Goal: Task Accomplishment & Management: Use online tool/utility

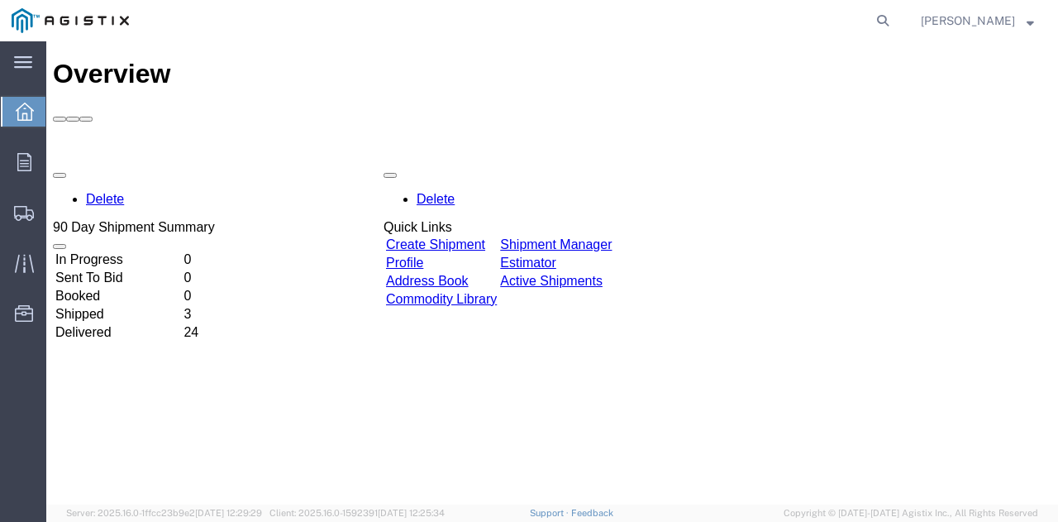
click at [462, 237] on link "Create Shipment" at bounding box center [435, 244] width 99 height 14
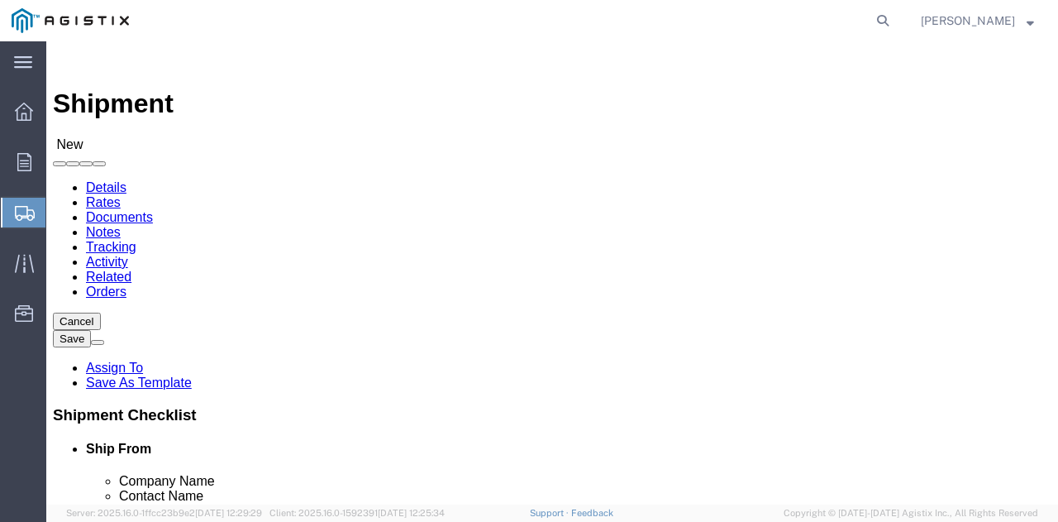
select select
click img
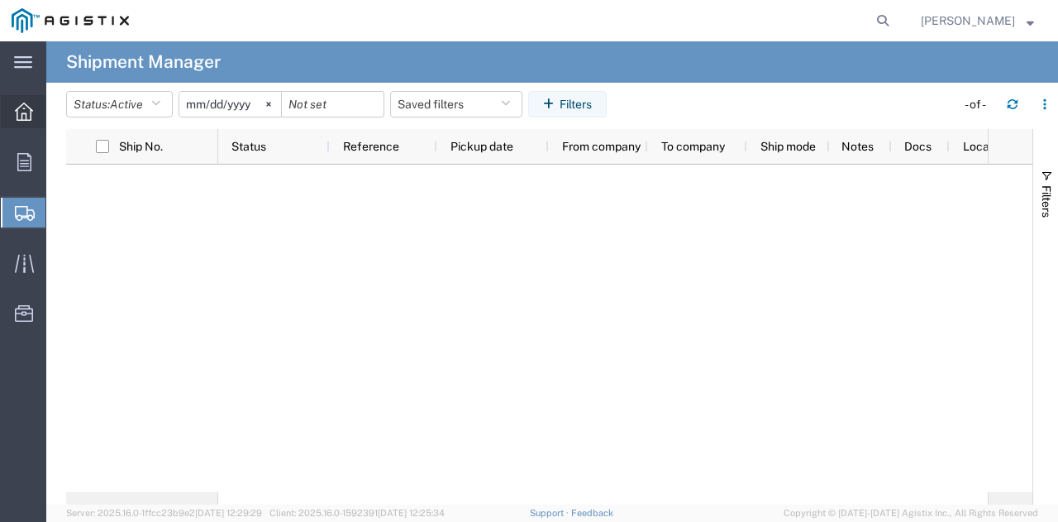
click at [21, 112] on icon at bounding box center [24, 111] width 18 height 18
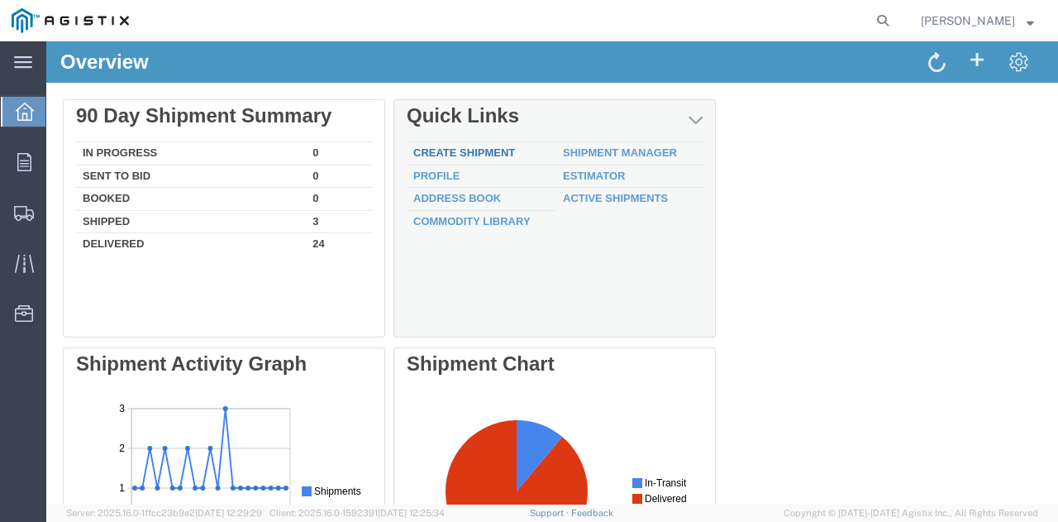
click at [443, 156] on link "Create Shipment" at bounding box center [464, 152] width 102 height 12
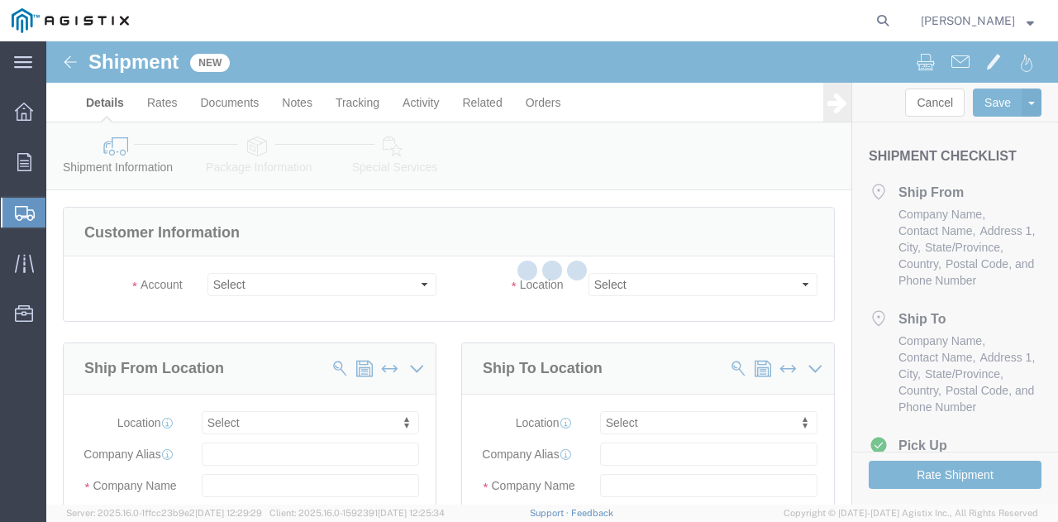
select select
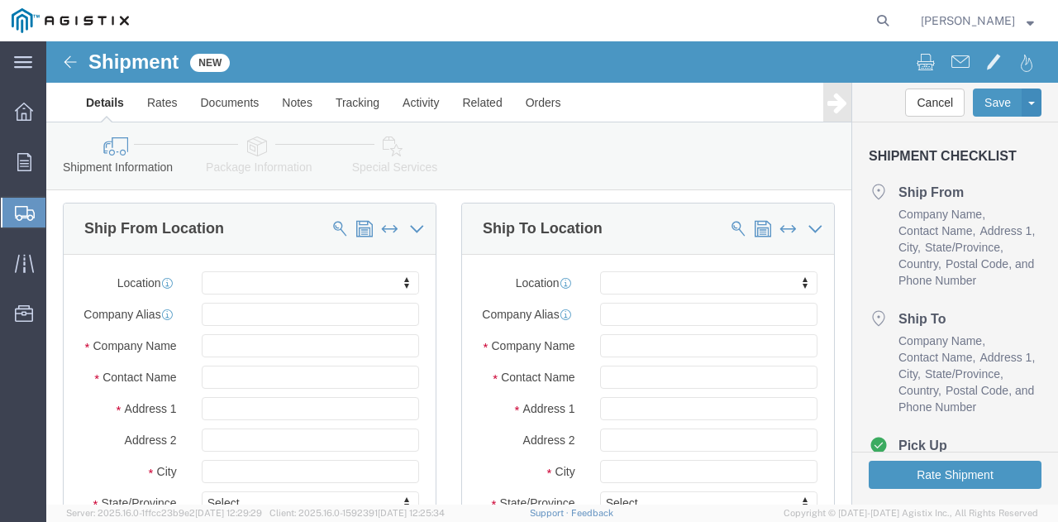
scroll to position [165, 0]
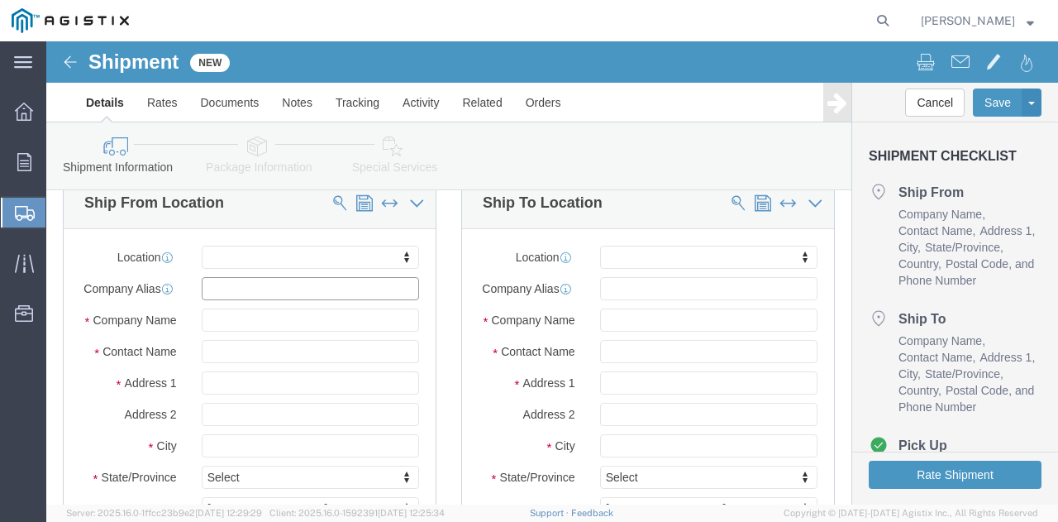
click input "text"
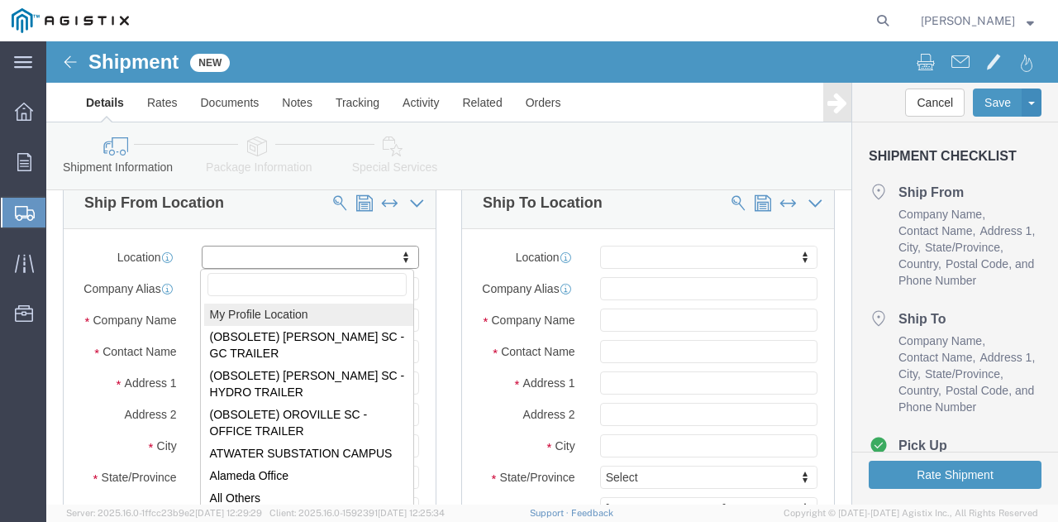
select select "MYPROFILE"
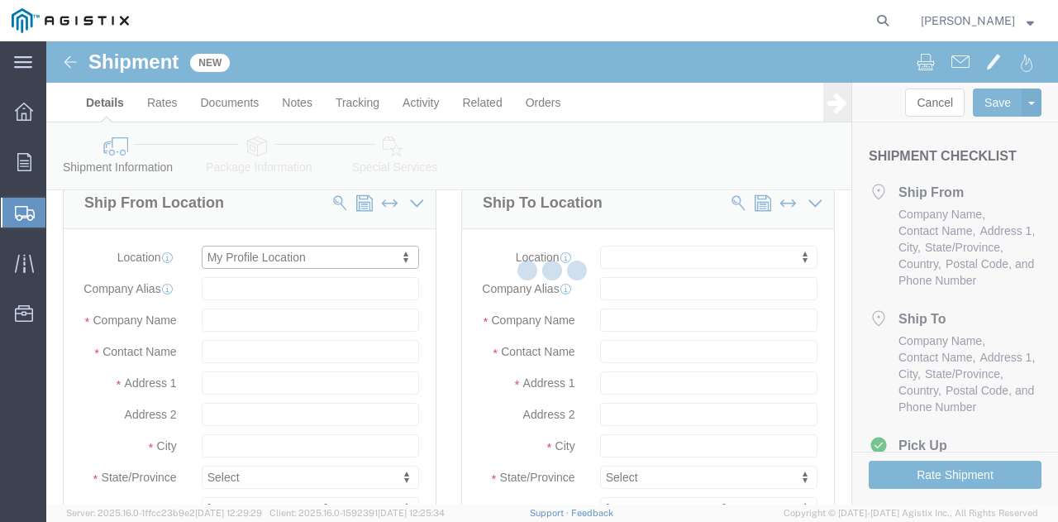
type input "[PERSON_NAME] USA Inc"
type input "[PERSON_NAME]"
type input "[STREET_ADDRESS]"
type input "Weirton"
type input "26062"
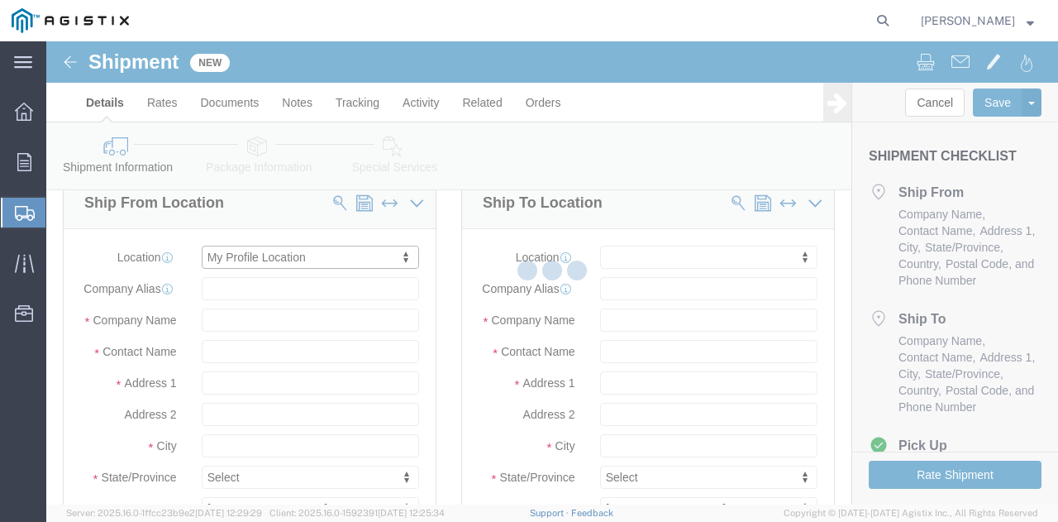
type input "[PHONE_NUMBER]"
type input "329117"
type input "[PERSON_NAME][EMAIL_ADDRESS][DOMAIN_NAME]"
checkbox input "true"
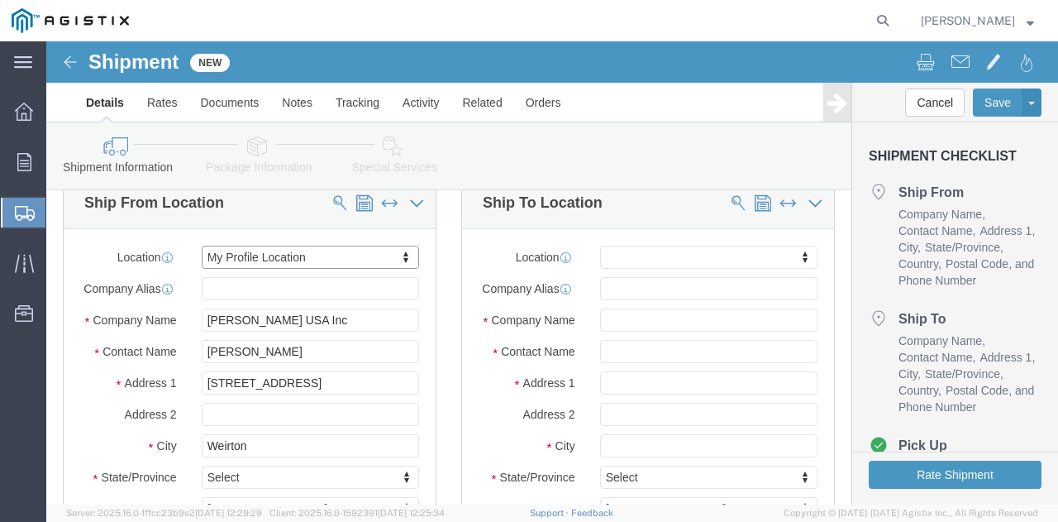
select select "WV"
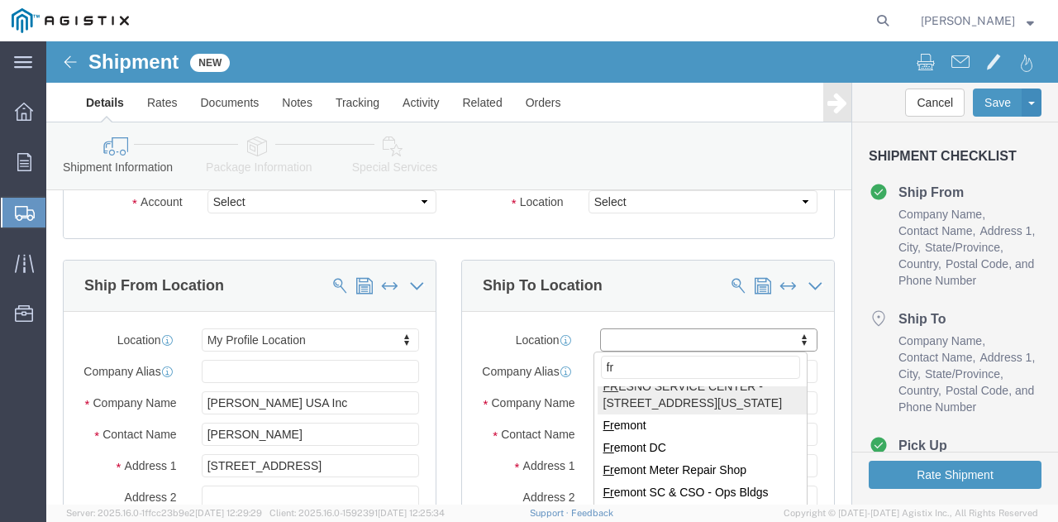
scroll to position [83, 0]
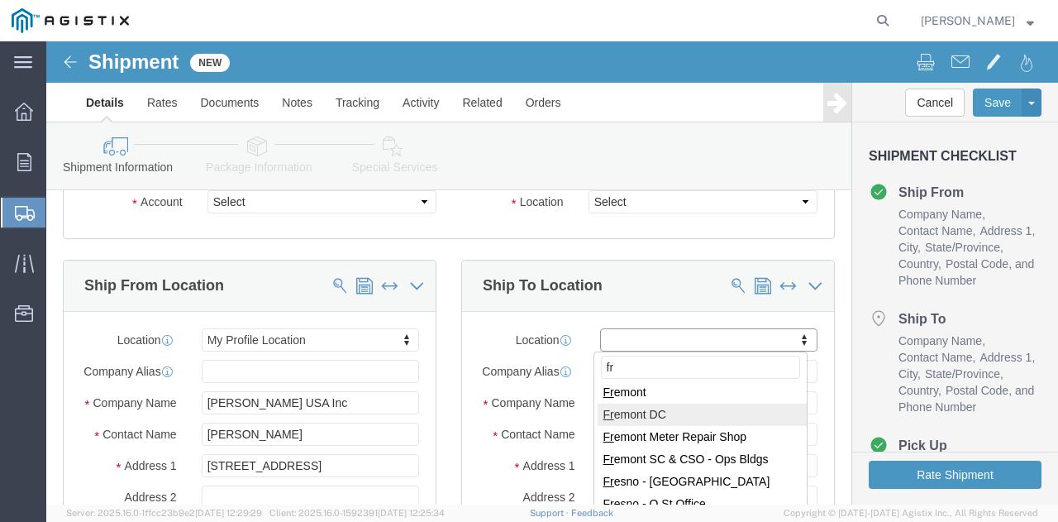
type input "fr"
select select "19740"
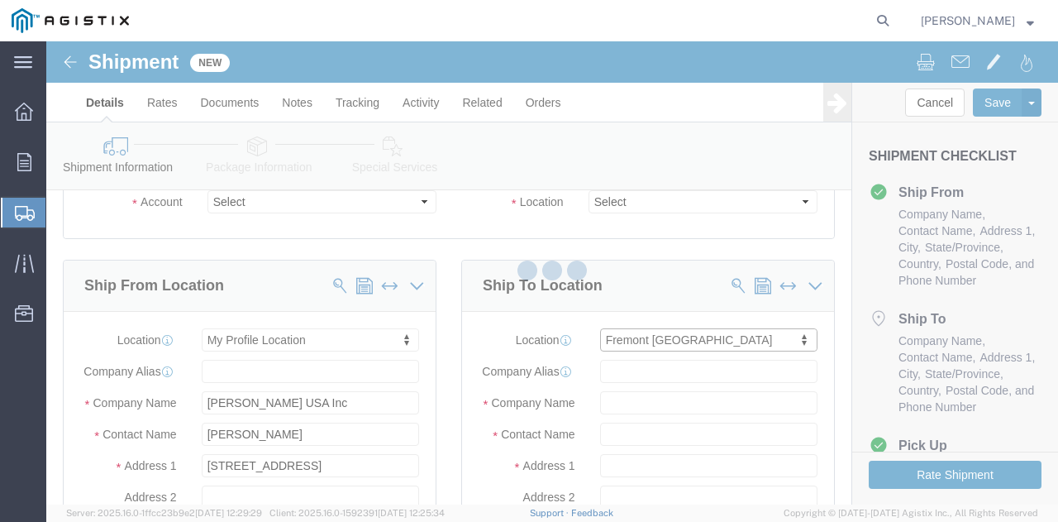
type input "PG&E"
type input "[STREET_ADDRESS][PERSON_NAME]"
type input "Fremont"
type input "94538"
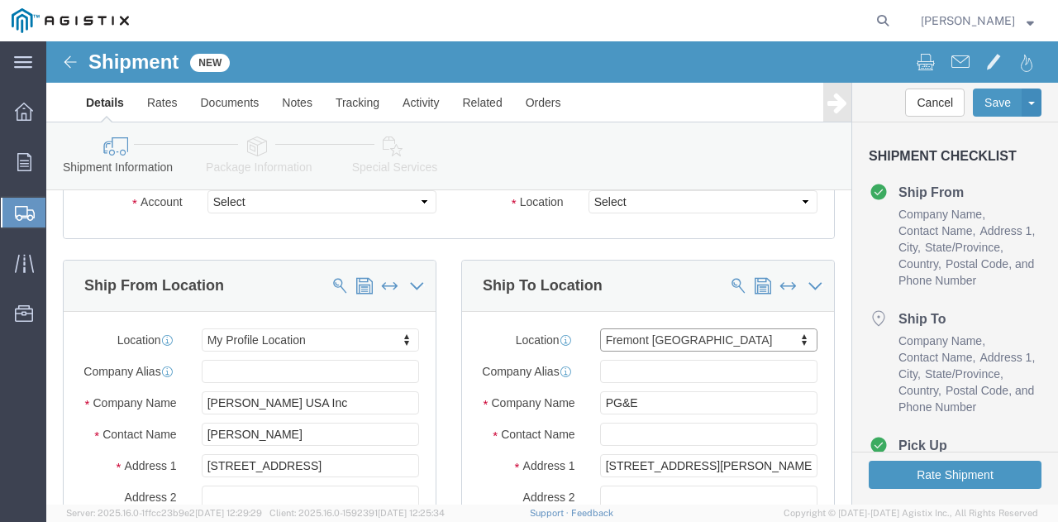
select select "CA"
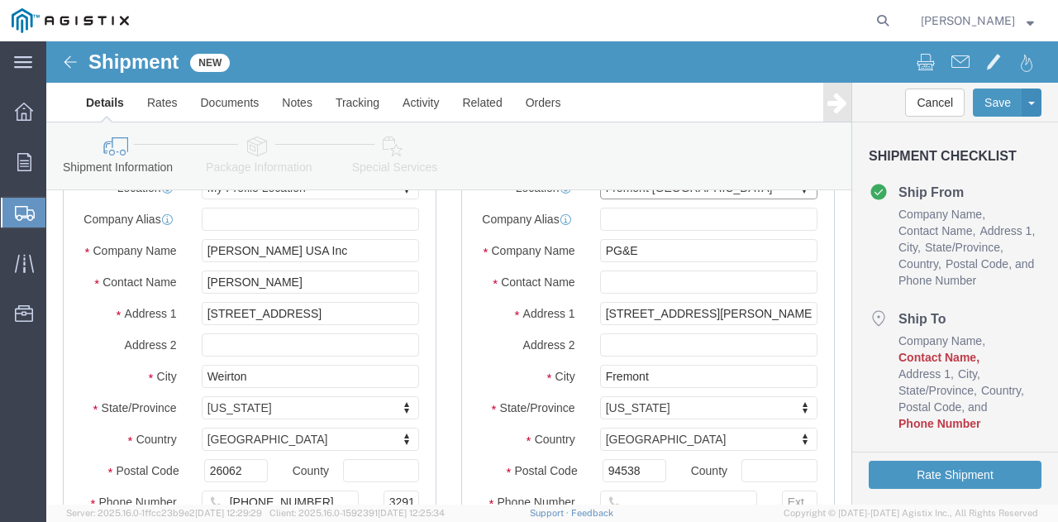
scroll to position [248, 0]
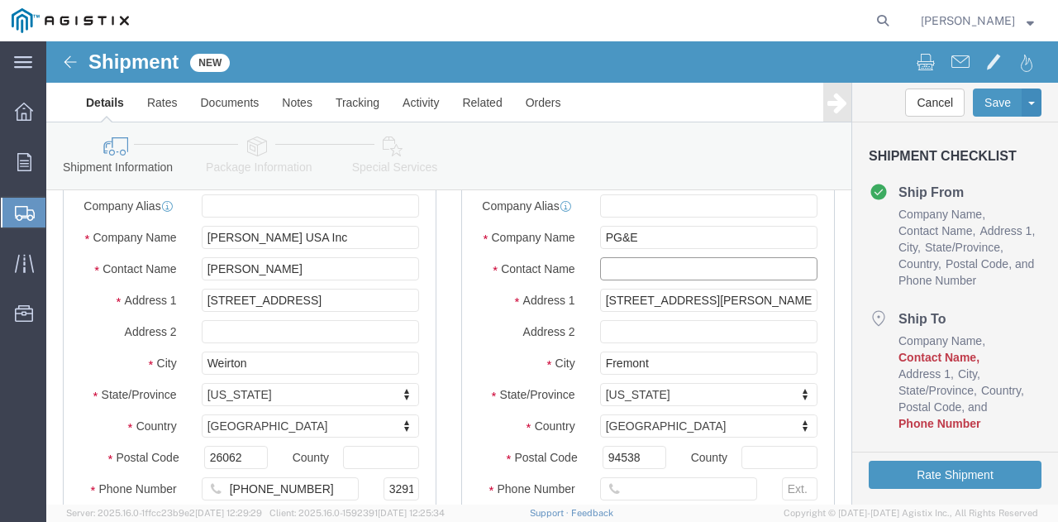
click input "text"
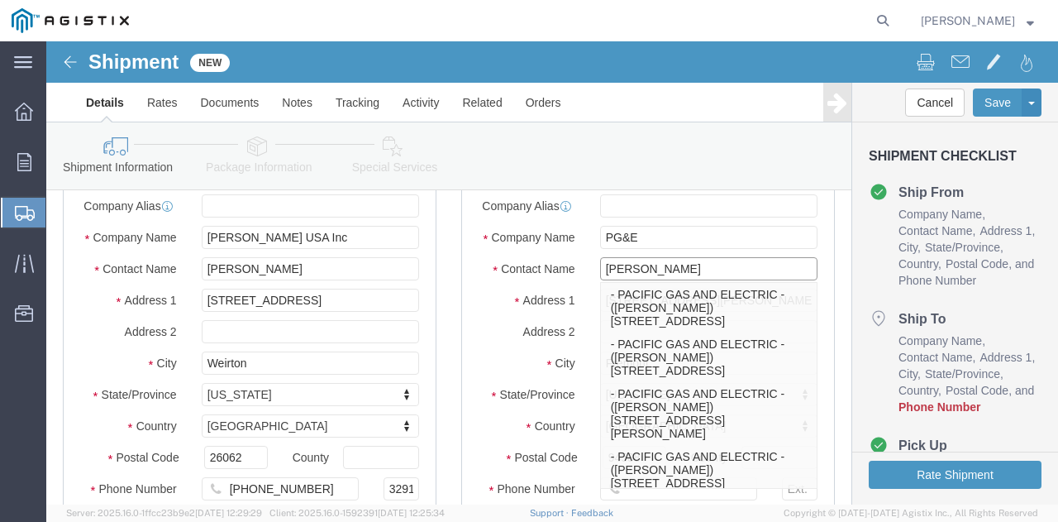
type input "[PERSON_NAME]"
click div "Location [GEOGRAPHIC_DATA] [GEOGRAPHIC_DATA] My Profile Location (OBSOLETE) [GE…"
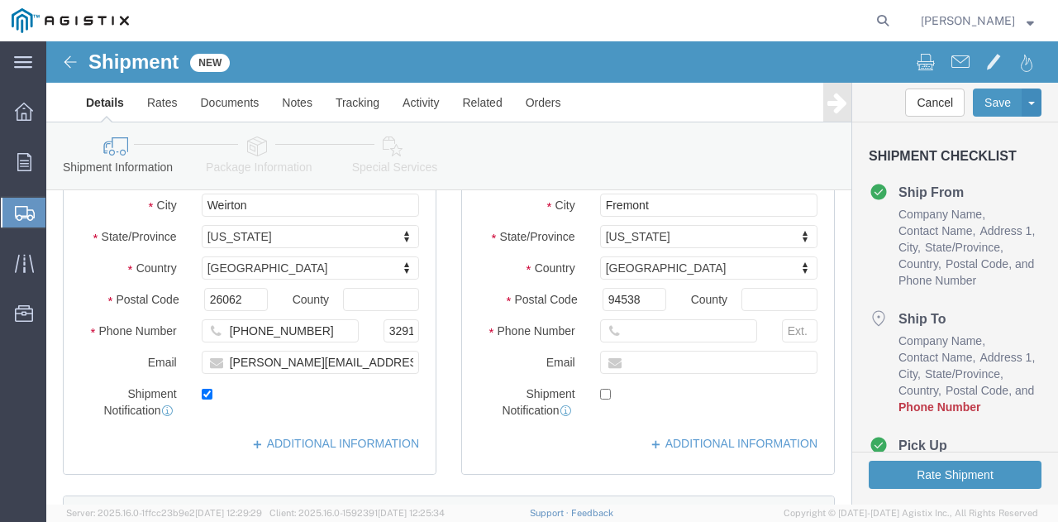
scroll to position [413, 0]
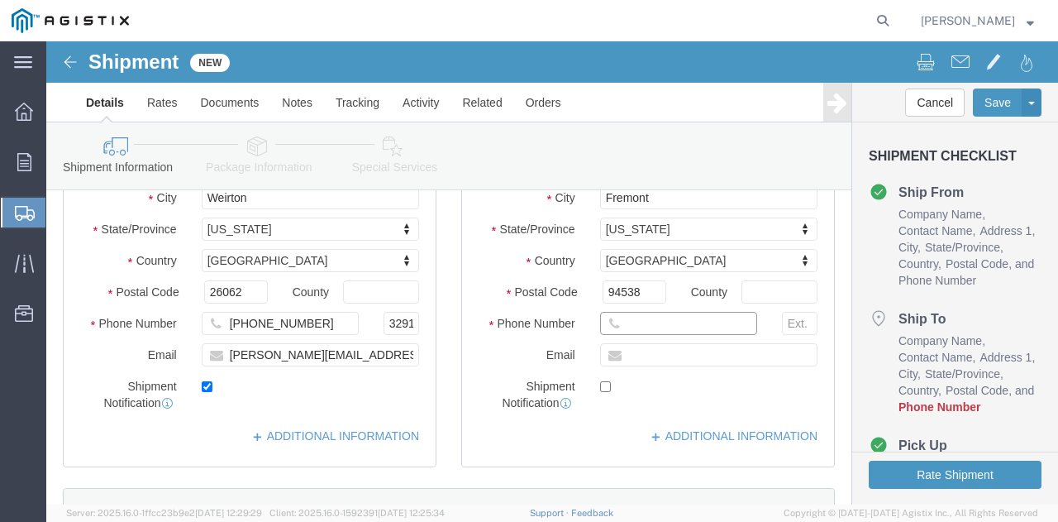
click input "text"
type input "4159109601"
click input "text"
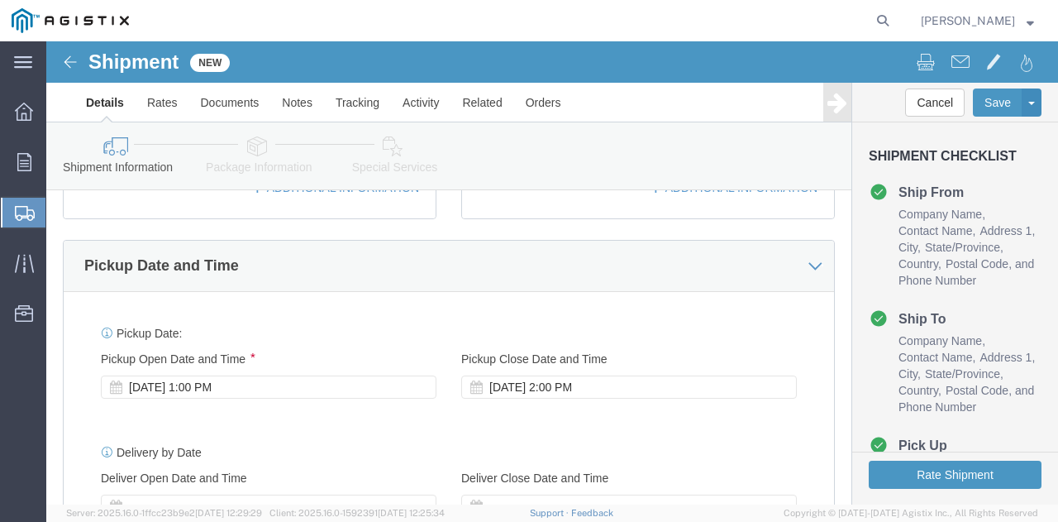
scroll to position [744, 0]
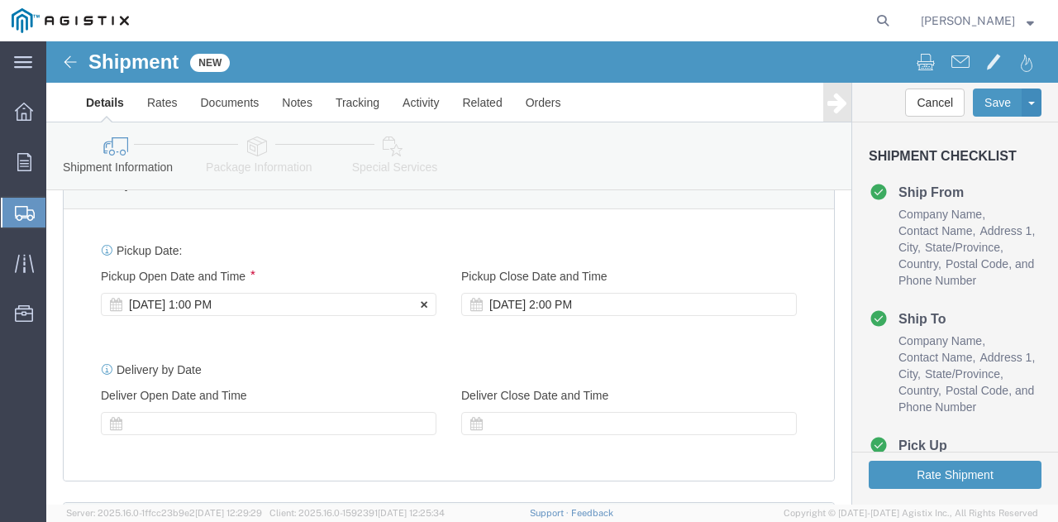
type input "[EMAIL_ADDRESS][DOMAIN_NAME]"
checkbox input "true"
click div "[DATE] 1:00 PM"
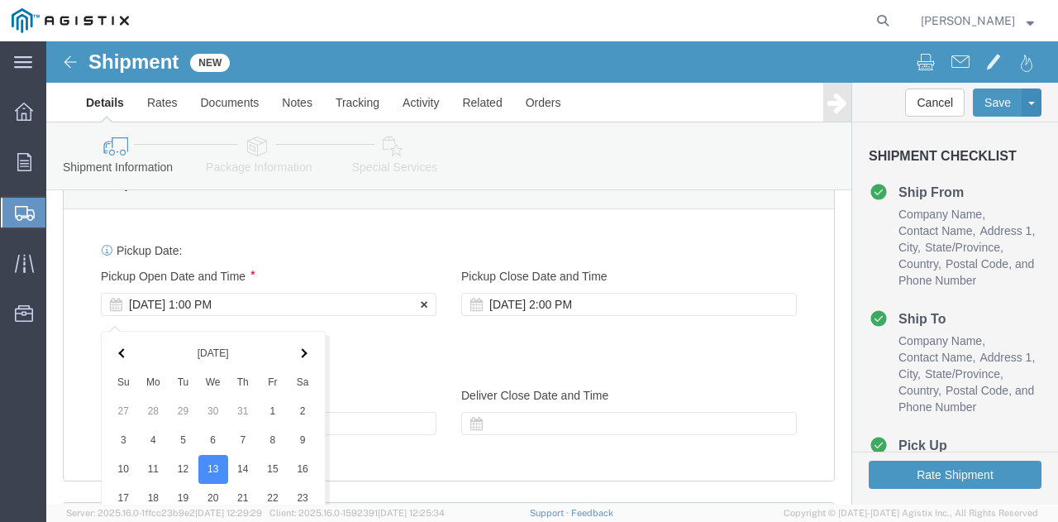
scroll to position [1084, 0]
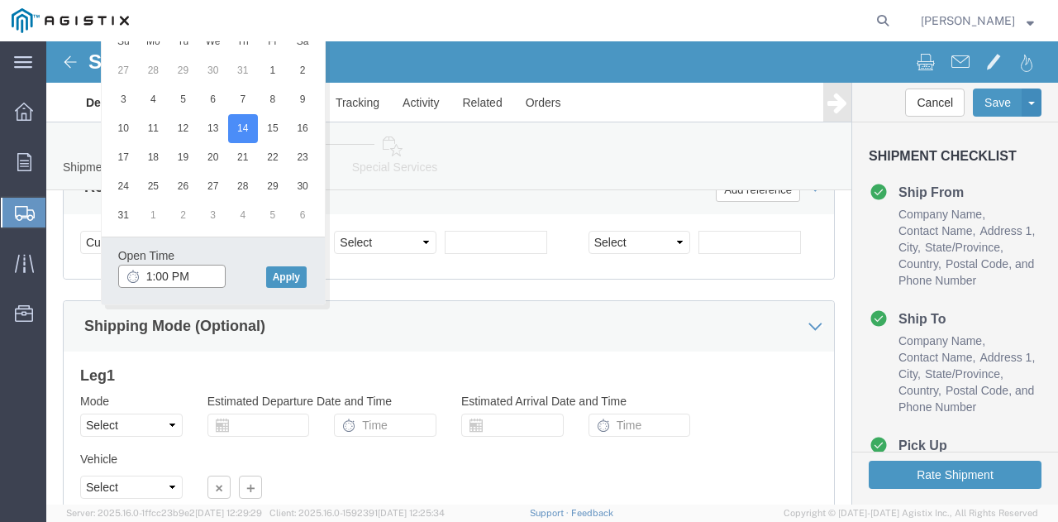
click input "1:00 PM"
click input "8:00 PM"
type input "8:00 AM"
click button "Apply"
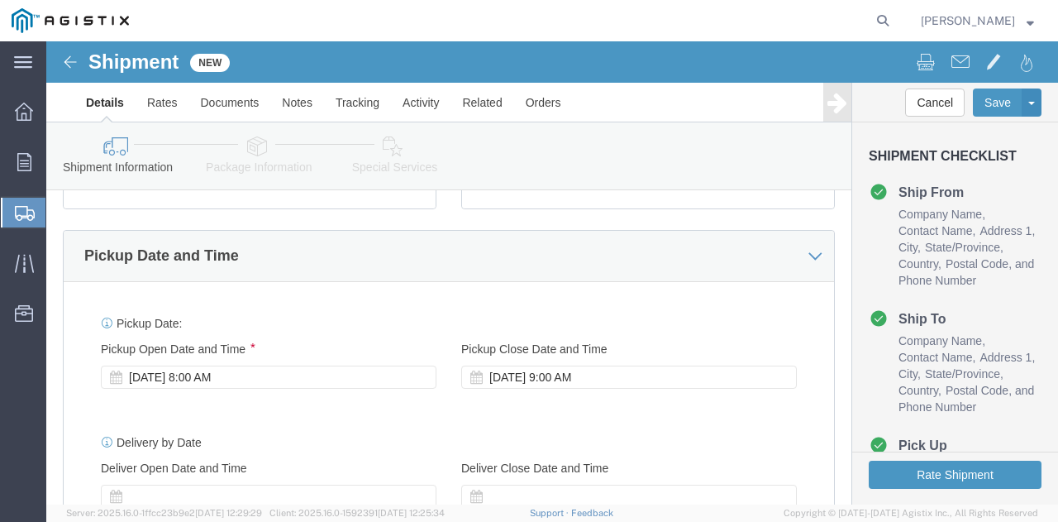
scroll to position [754, 0]
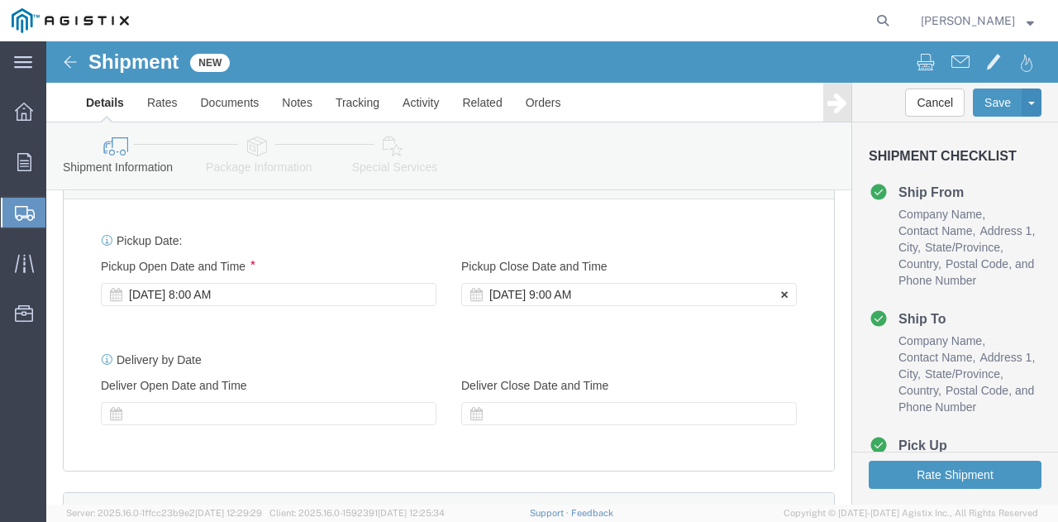
click div "[DATE] 9:00 AM"
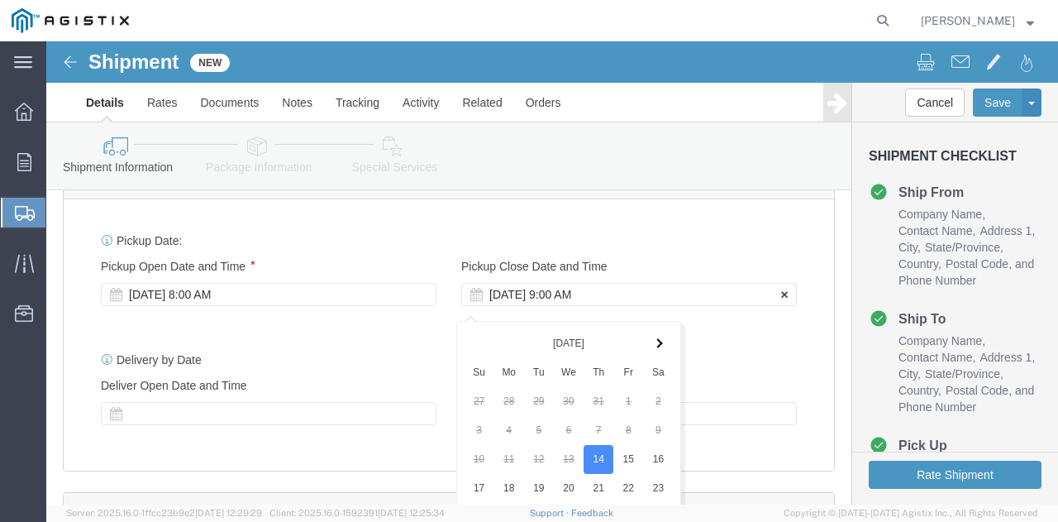
scroll to position [1084, 0]
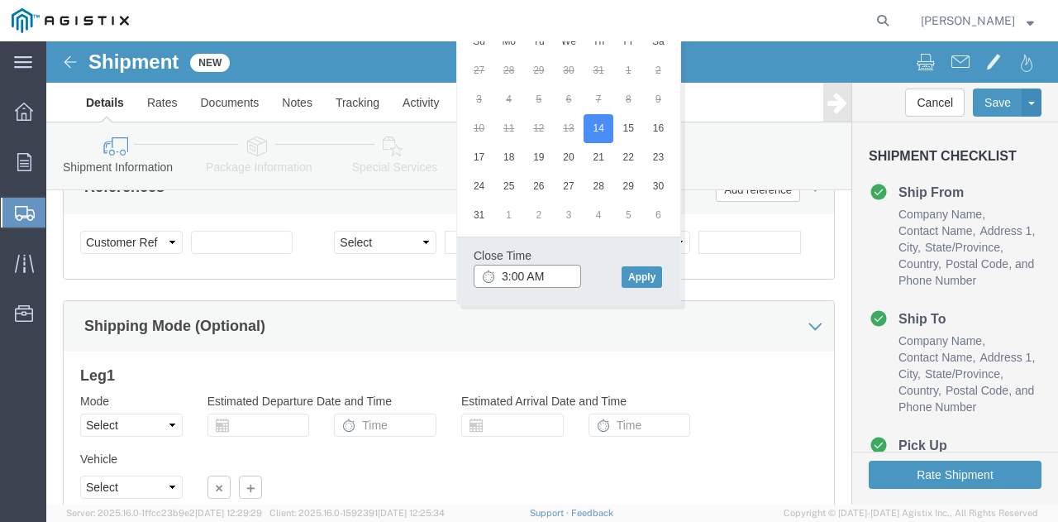
click input "3:00 AM"
type input "3:00 p"
click button "Apply"
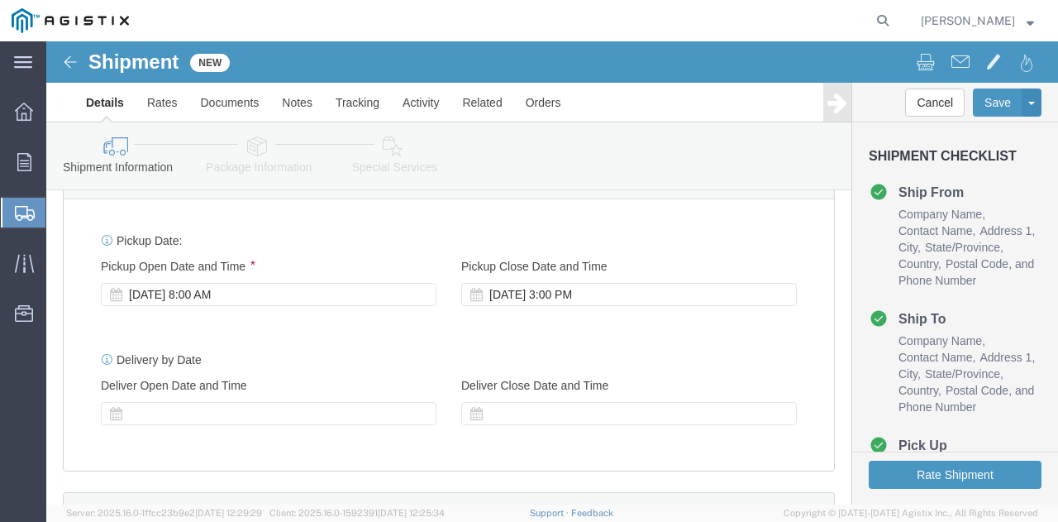
scroll to position [836, 0]
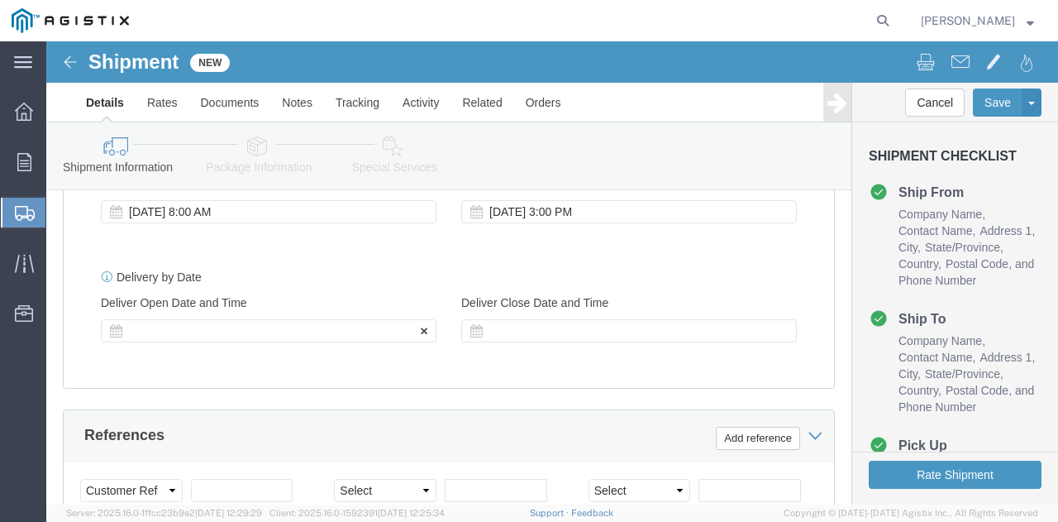
click label "Deliver Open Date and Time"
click div
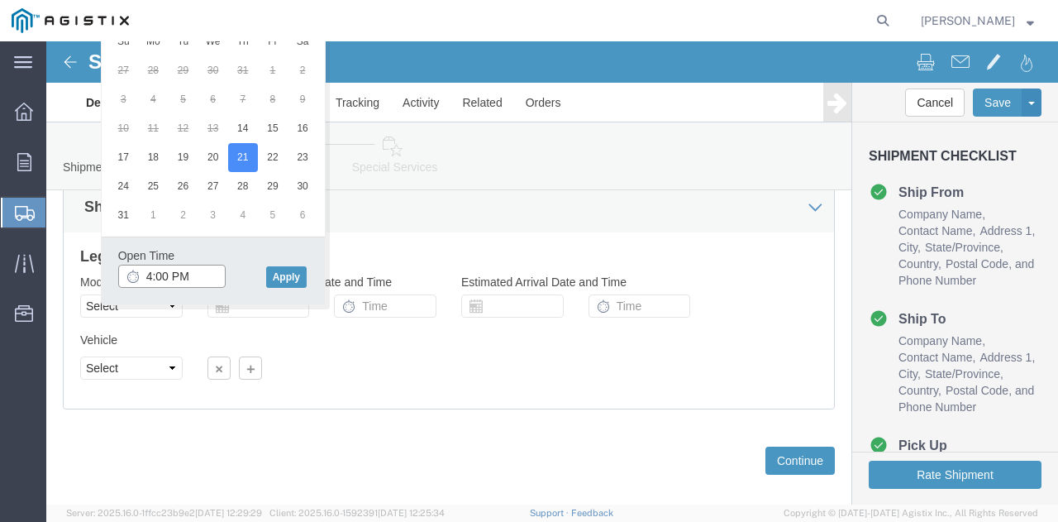
click input "4:00 PM"
click input "8:00 PM"
type input "8:00 AM"
click button "Apply"
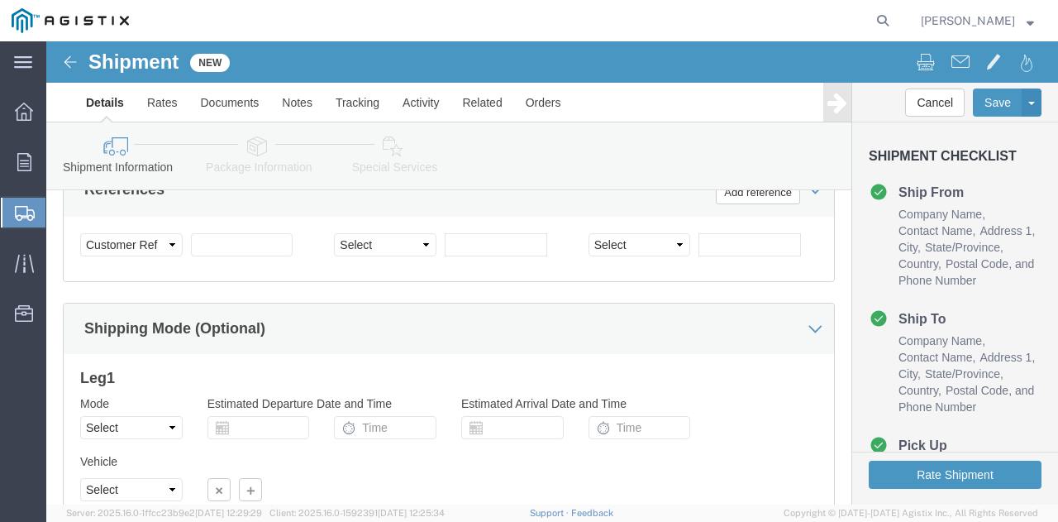
scroll to position [956, 0]
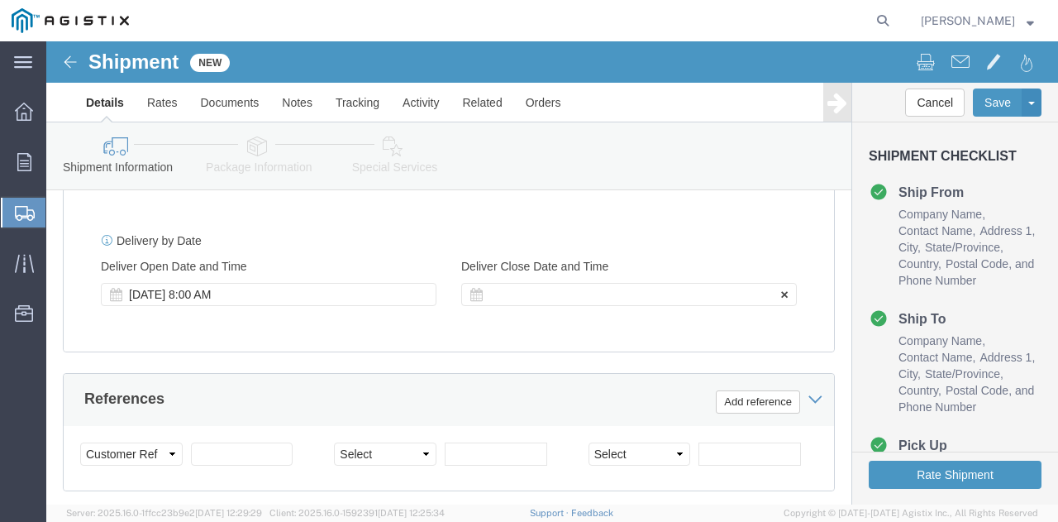
click div
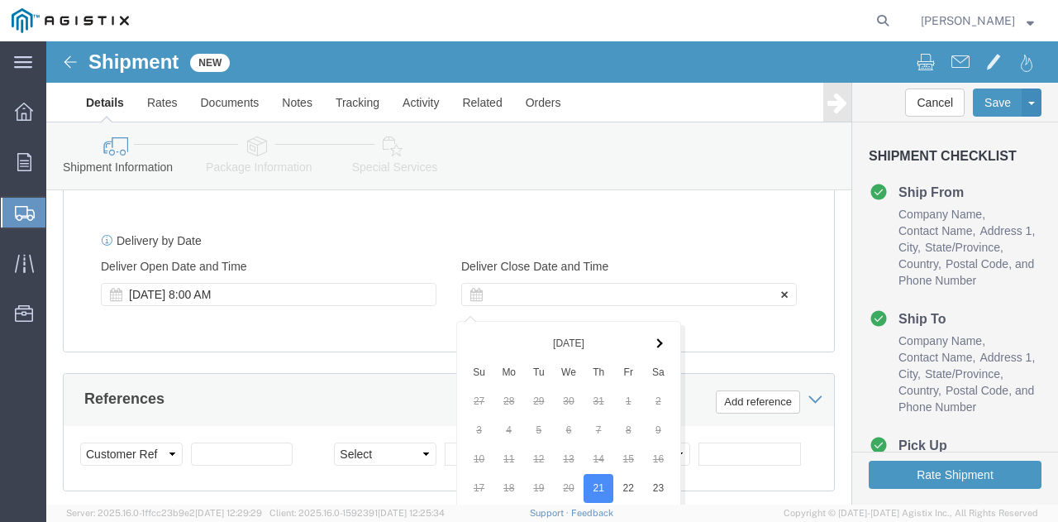
scroll to position [1203, 0]
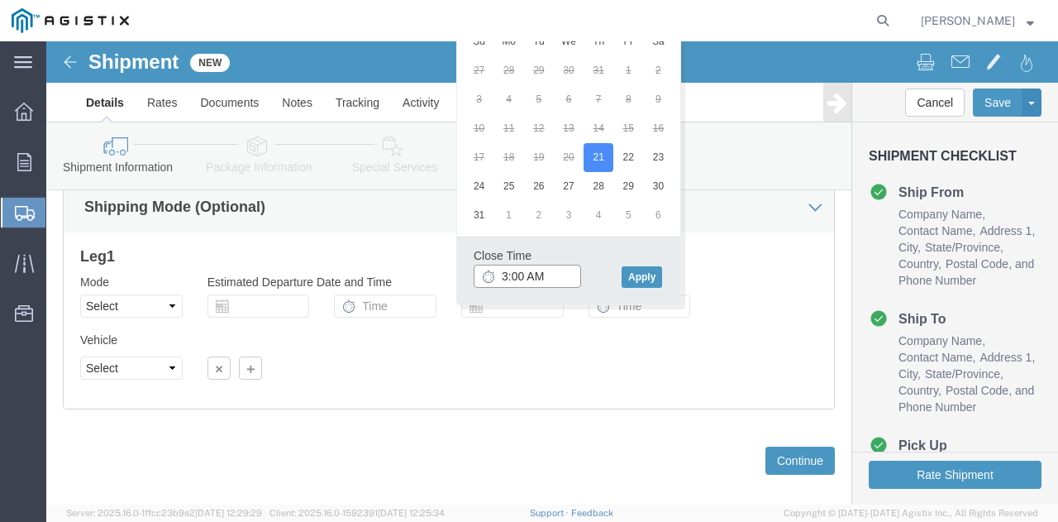
click input "3:00 AM"
type input "3:00 PM"
click button "Apply"
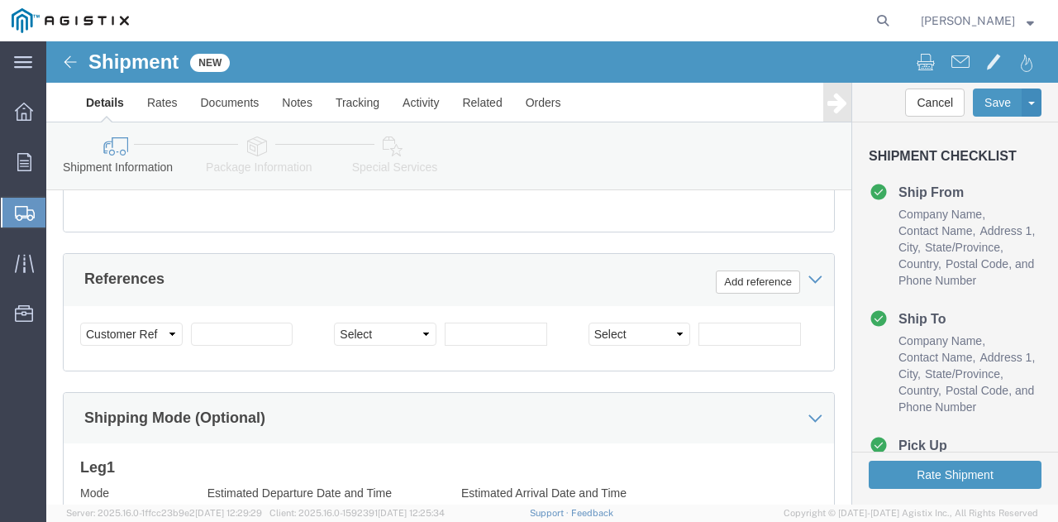
scroll to position [985, 0]
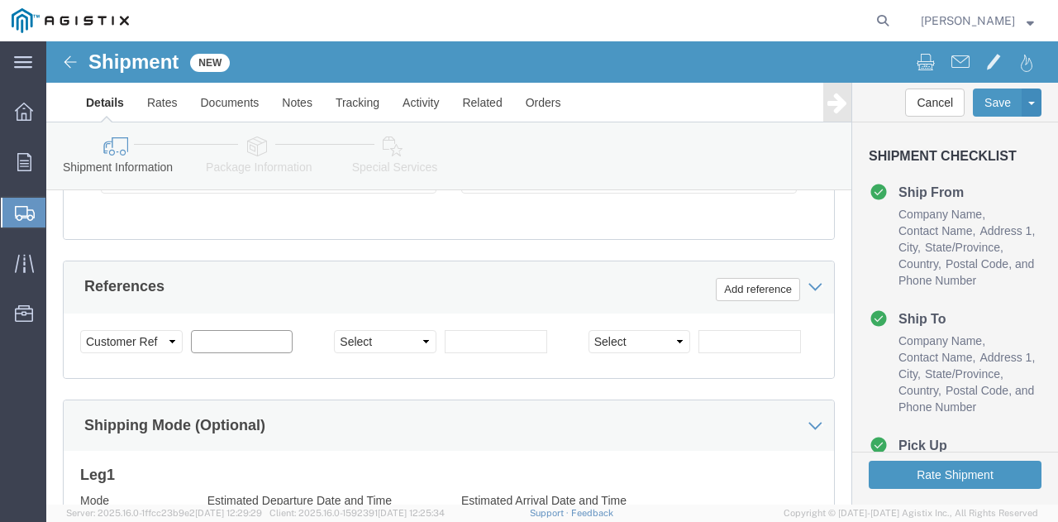
click input "text"
click select "Select Account Type Activity ID Airline Appointment Number ASN Batch Request # …"
click input "text"
click select "Select Account Type Activity ID Airline Appointment Number ASN Batch Request # …"
click div "Select Account Type Activity ID Airline Appointment Number ASN Batch Request # …"
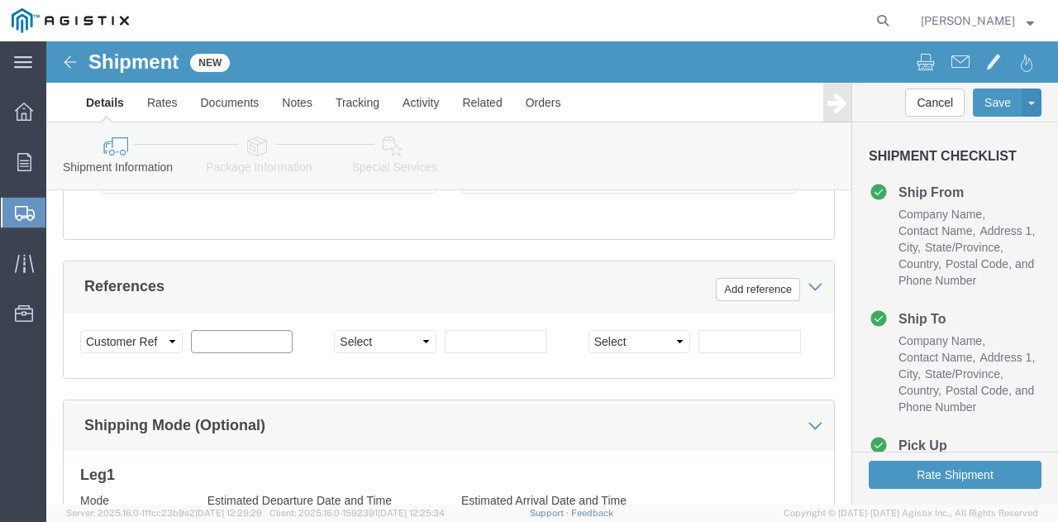
click input "text"
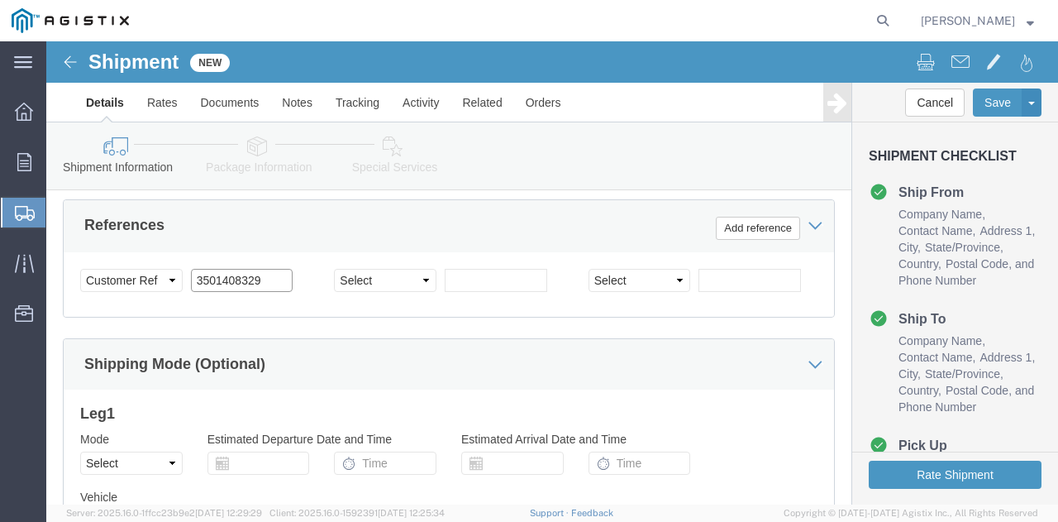
scroll to position [1068, 0]
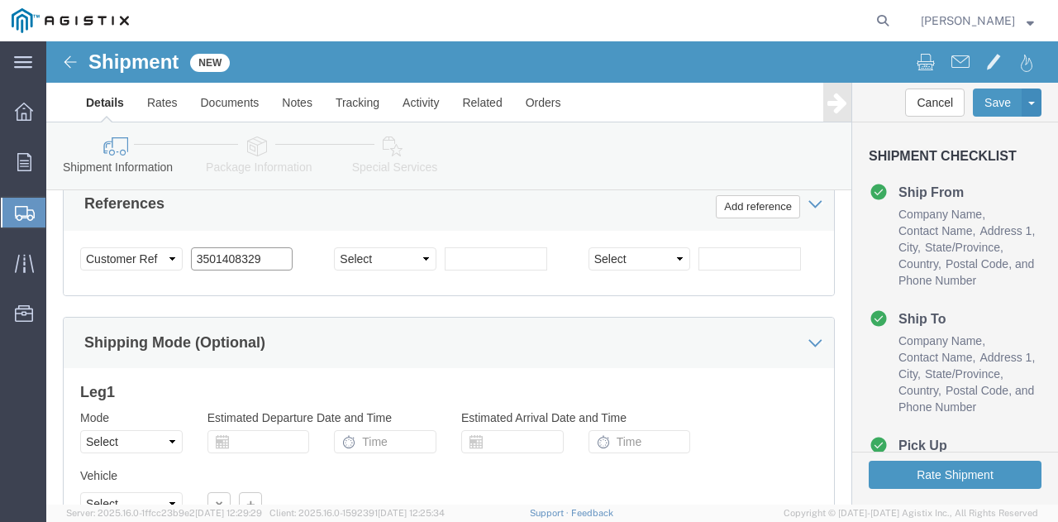
type input "3501408329"
click select "Select Account Type Activity ID Airline Appointment Number ASN Batch Request # …"
select select "PURCHORD"
click select "Select Account Type Activity ID Airline Appointment Number ASN Batch Request # …"
click div "References Add reference"
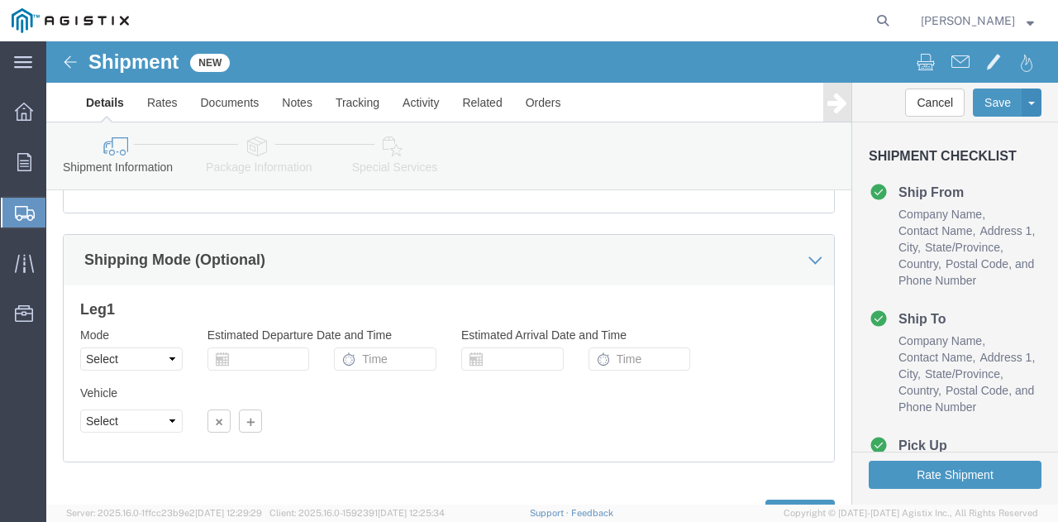
scroll to position [1233, 0]
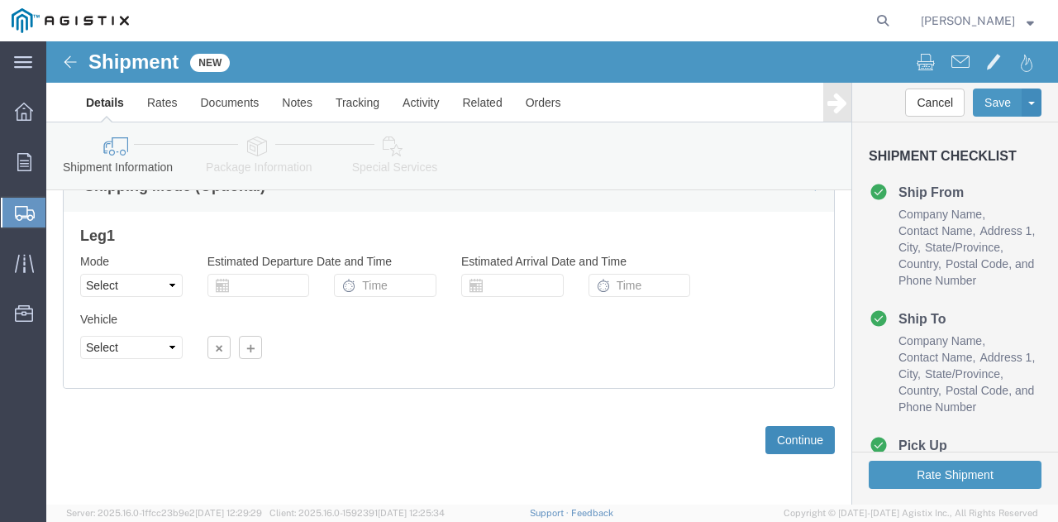
click button "Continue"
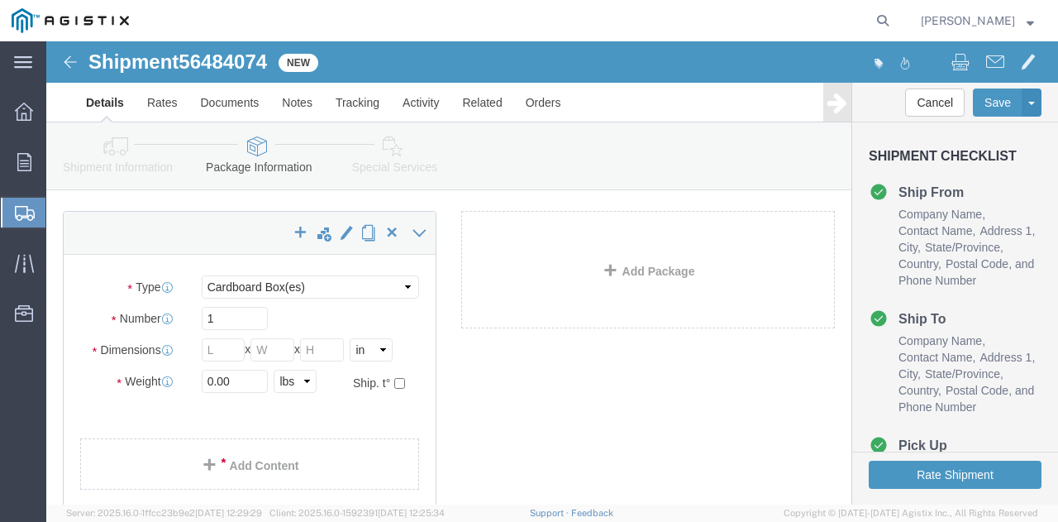
scroll to position [92, 0]
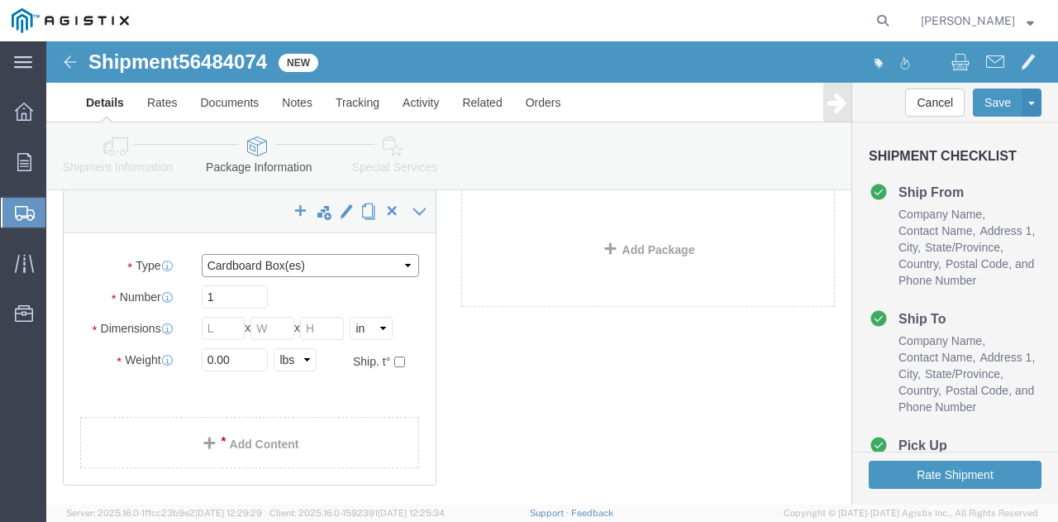
click select "Select Bale(s) Basket(s) Bolt(s) Bottle(s) Buckets Bulk Bundle(s) Can(s) Cardbo…"
select select "PSNS"
click select "Select Bale(s) Basket(s) Bolt(s) Bottle(s) Buckets Bulk Bundle(s) Can(s) Cardbo…"
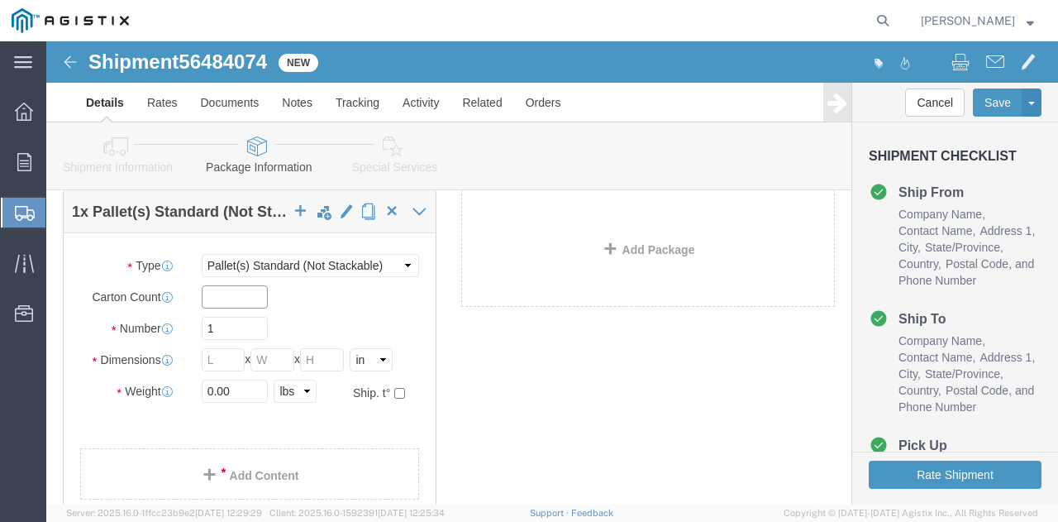
click input "text"
type input "63"
click input "text"
type input "47"
click input "text"
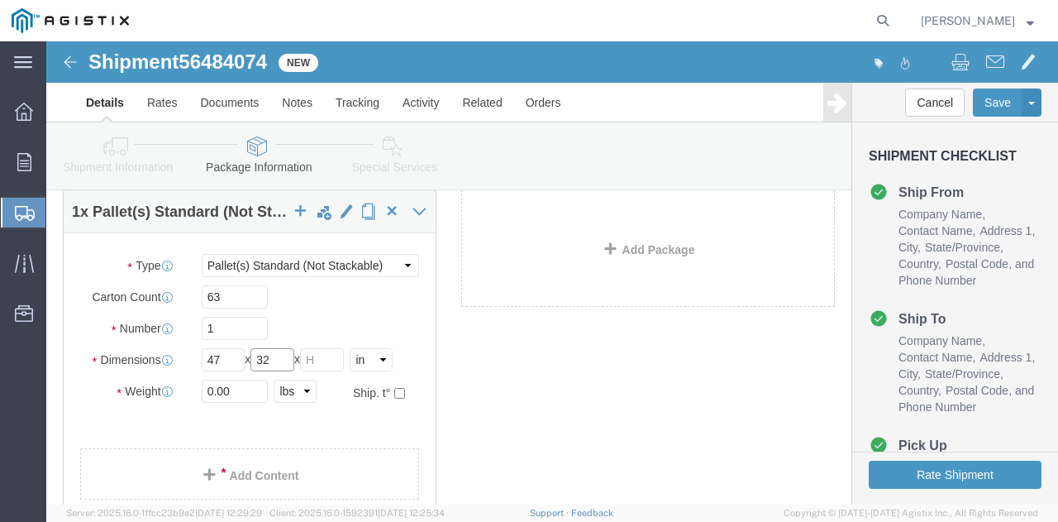
type input "32"
click input "text"
type input "43"
click input "0.00"
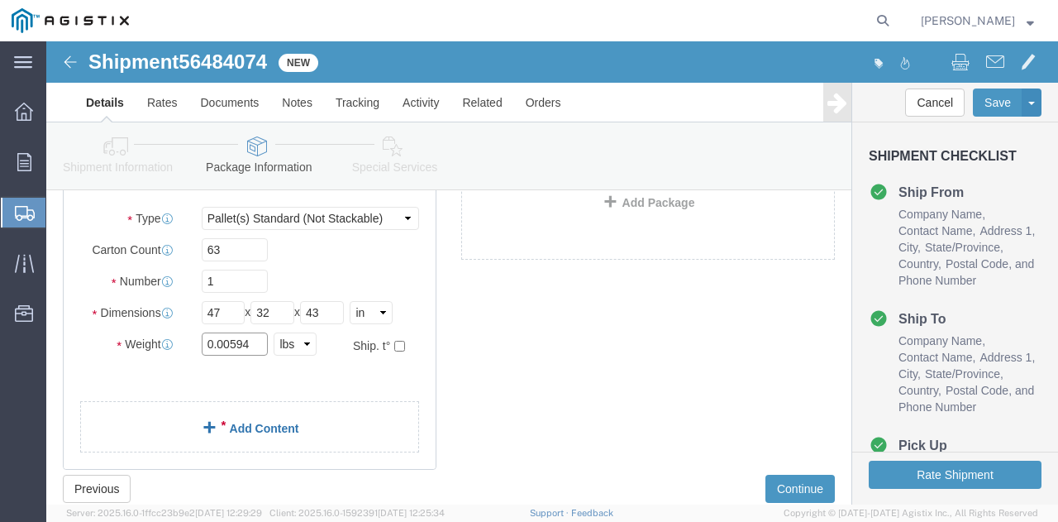
scroll to position [165, 0]
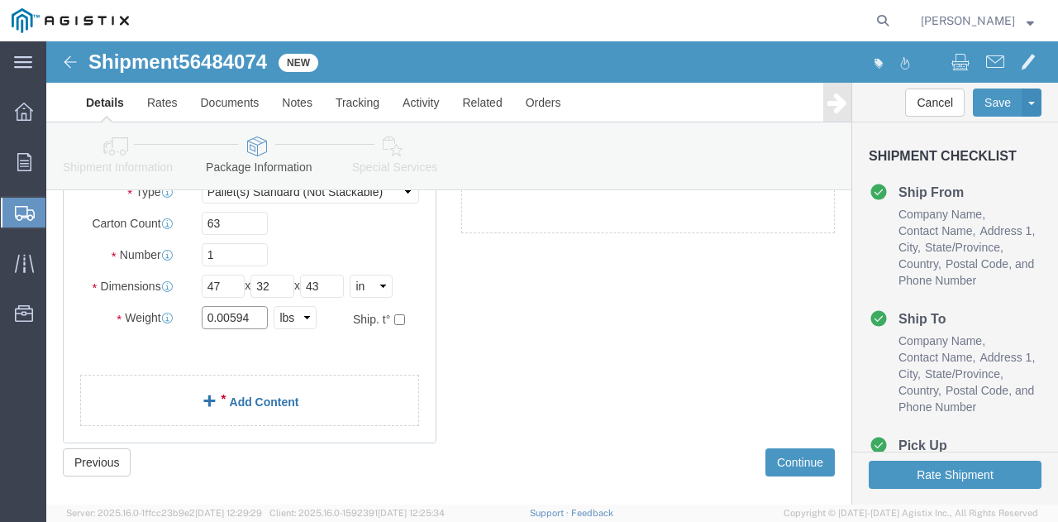
type input "0.00594"
click link "Add Content"
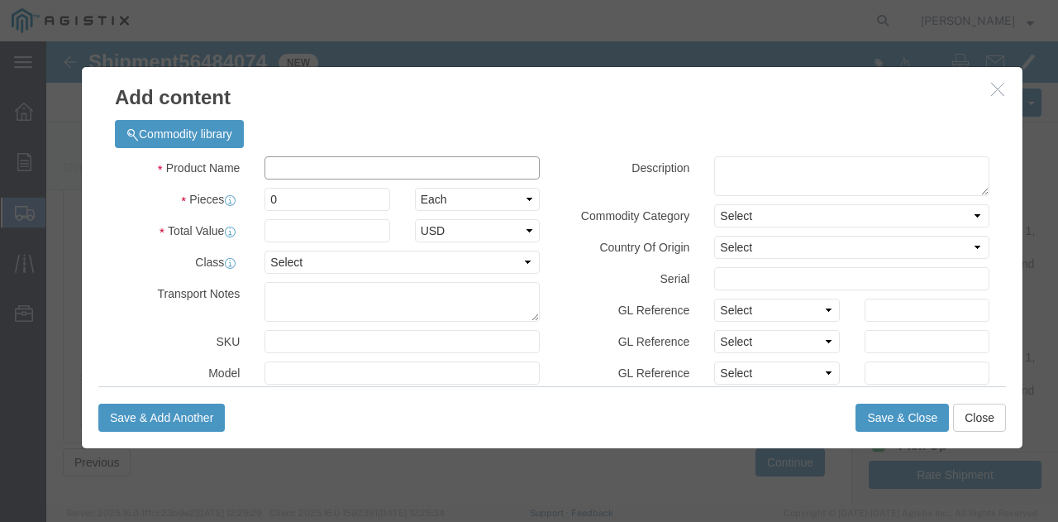
click input "text"
type input "M640093 REGULATOR"
click input "0"
type input "0"
type input "63"
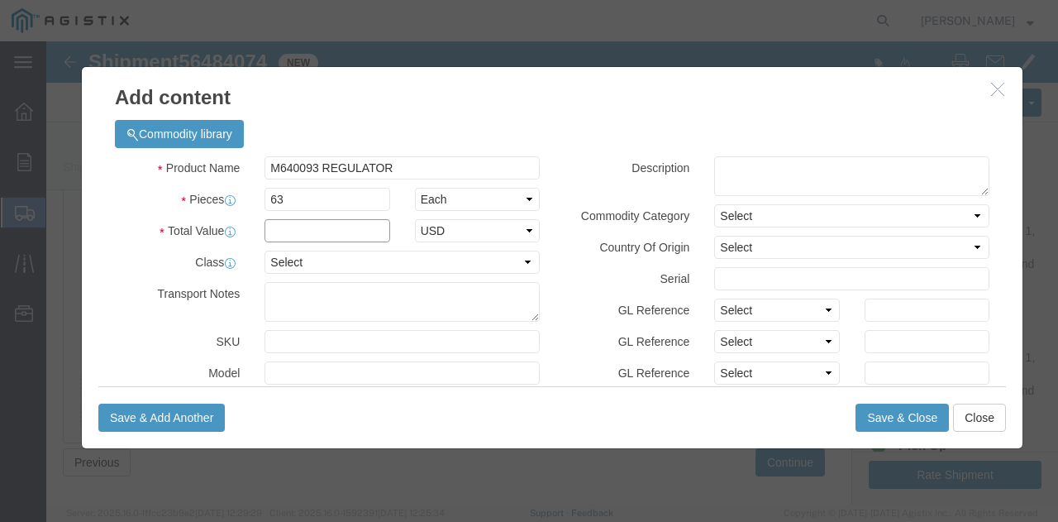
click input "text"
type input "25009.11"
click select "Select 50 55 60 65 70 85 92.5 100 125 175 250 300 400"
select select "70"
click select "Select 50 55 60 65 70 85 92.5 100 125 175 250 300 400"
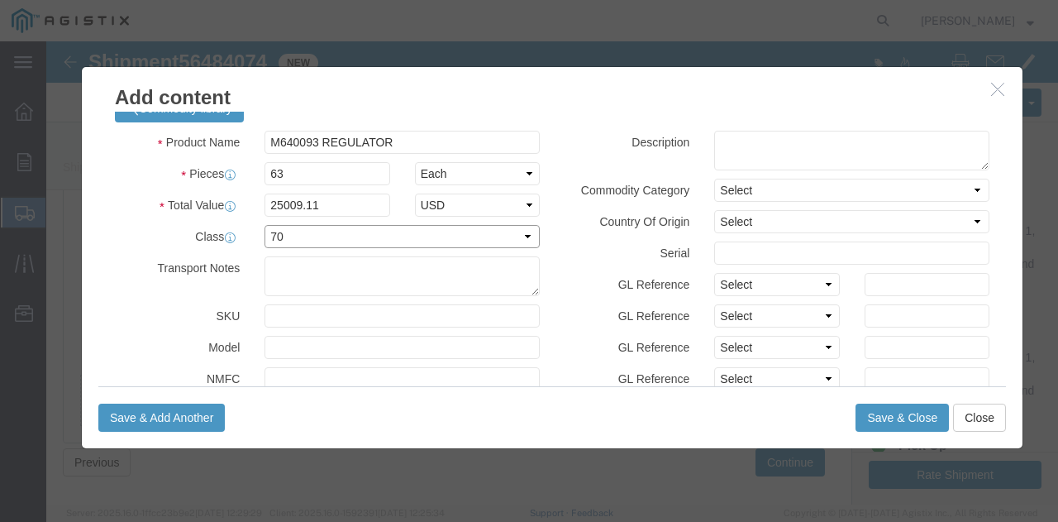
scroll to position [0, 0]
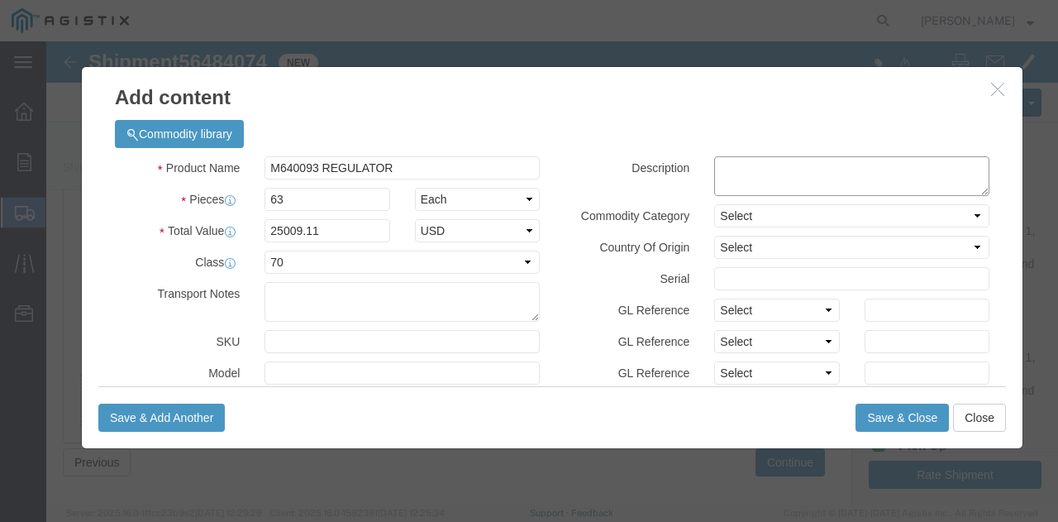
click textarea
type textarea "FE GAS REGULATOR"
click select "Select"
click label "Description"
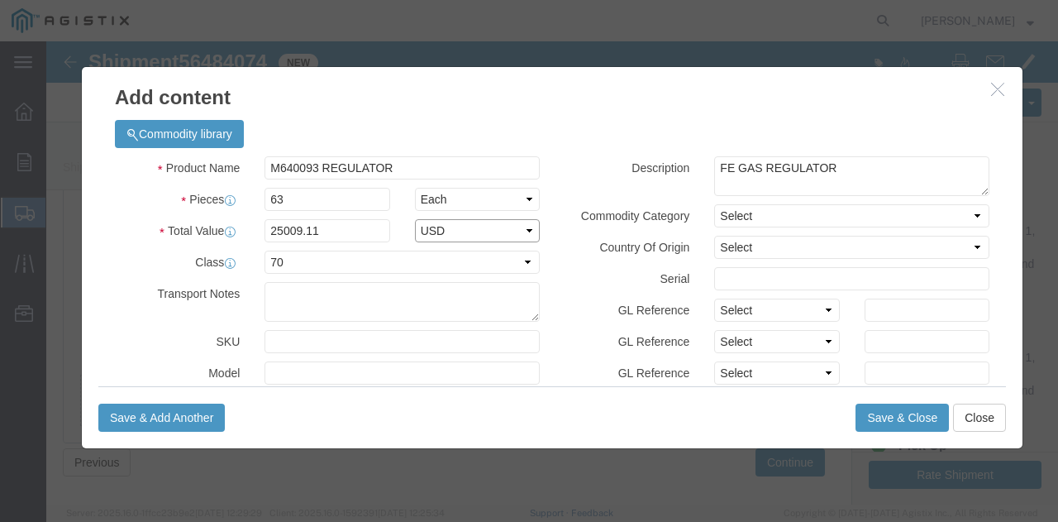
click select "Select ADP AED AFN ALL AMD AOA ARS ATS AUD AWG AZN BAM BBD BDT BGL BGN BHD BIF …"
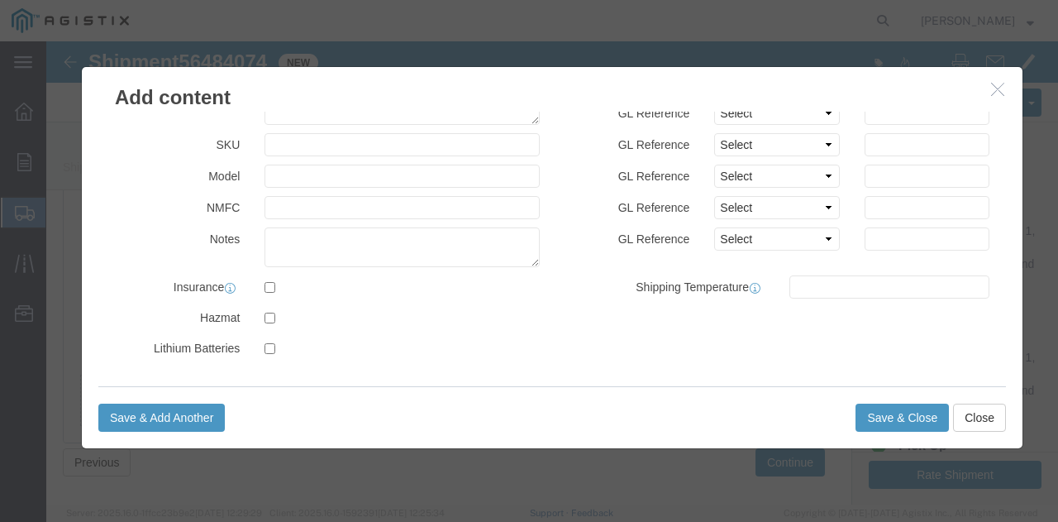
scroll to position [187, 0]
click button "Save & Close"
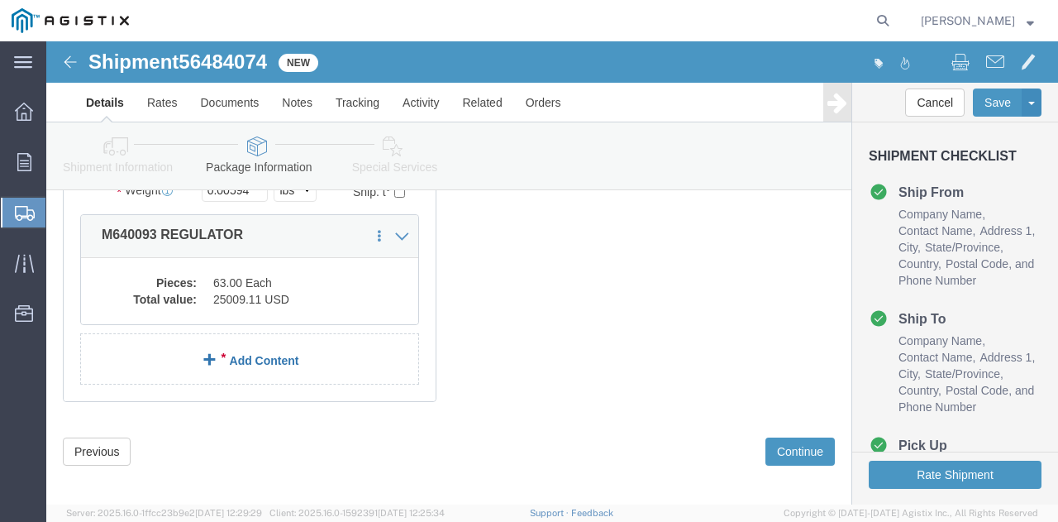
scroll to position [303, 0]
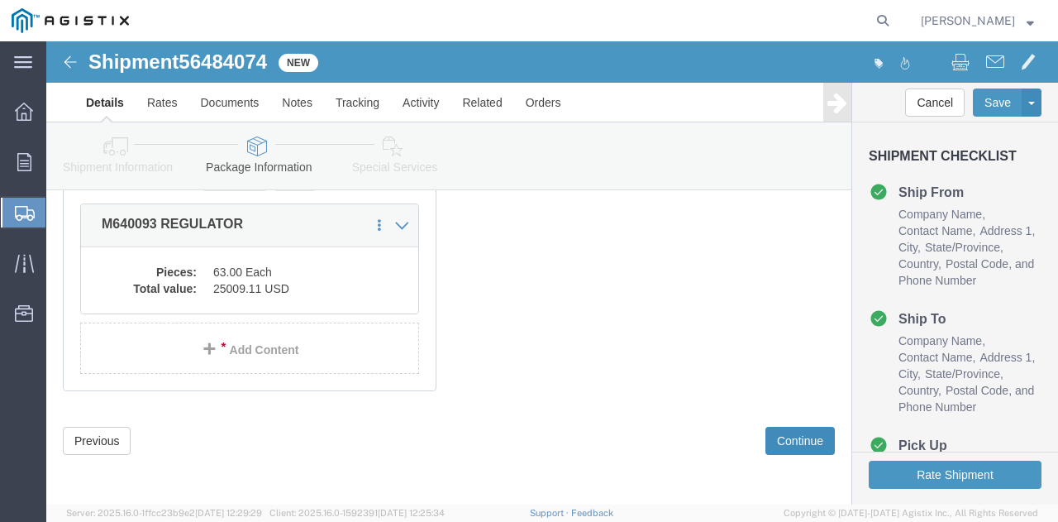
click button "Continue"
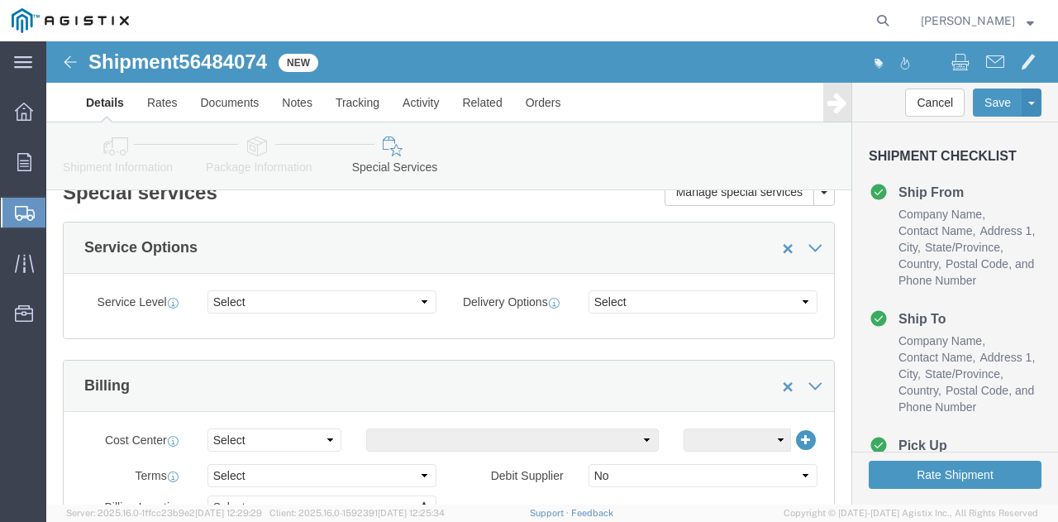
scroll to position [0, 0]
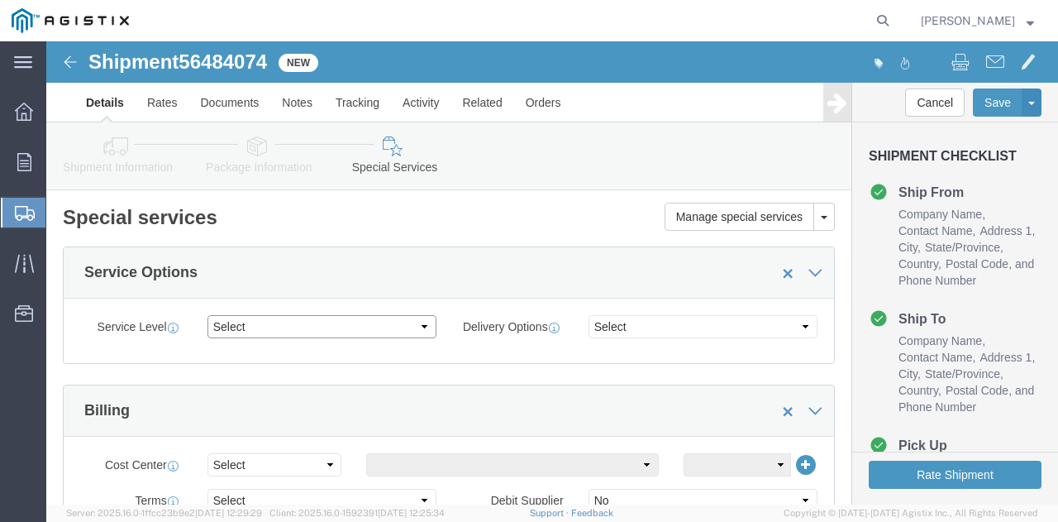
click select "Select 1 Day 2 Day 3-5 Day Economy 5+ Day"
select select "3-5 Day Economy"
click select "Select 1 Day 2 Day 3-5 Day Economy 5+ Day"
click select "Select ATA DTA DTD"
select select "DTD"
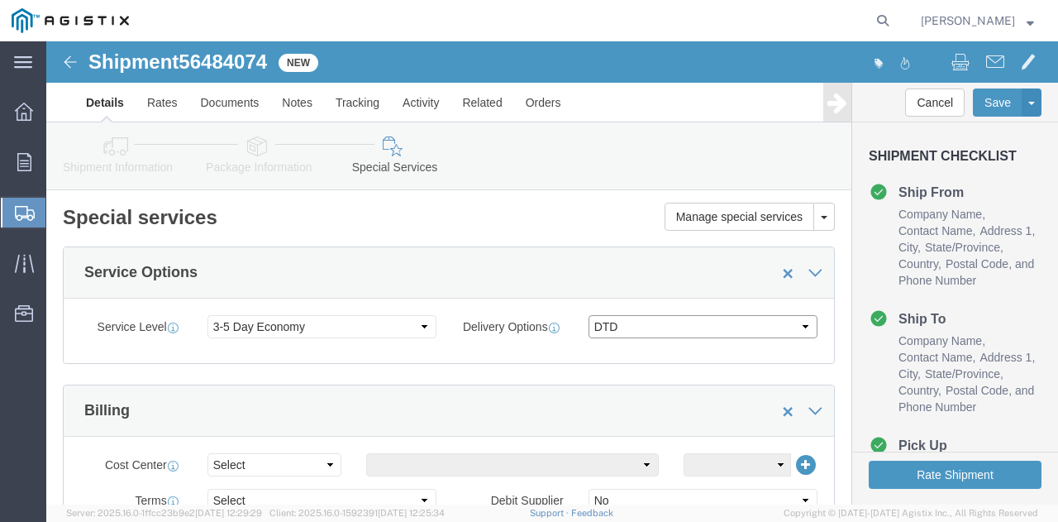
click select "Select ATA DTA DTD"
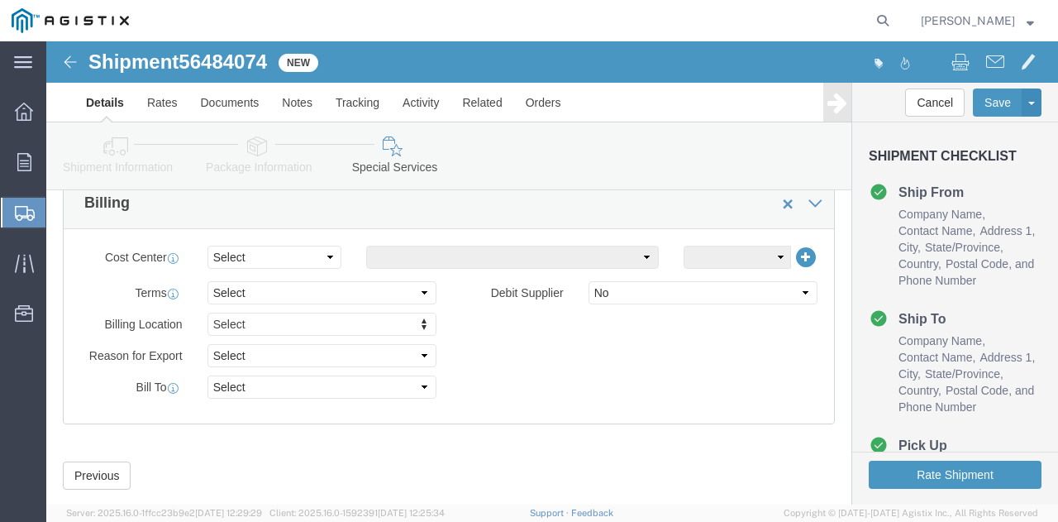
scroll to position [241, 0]
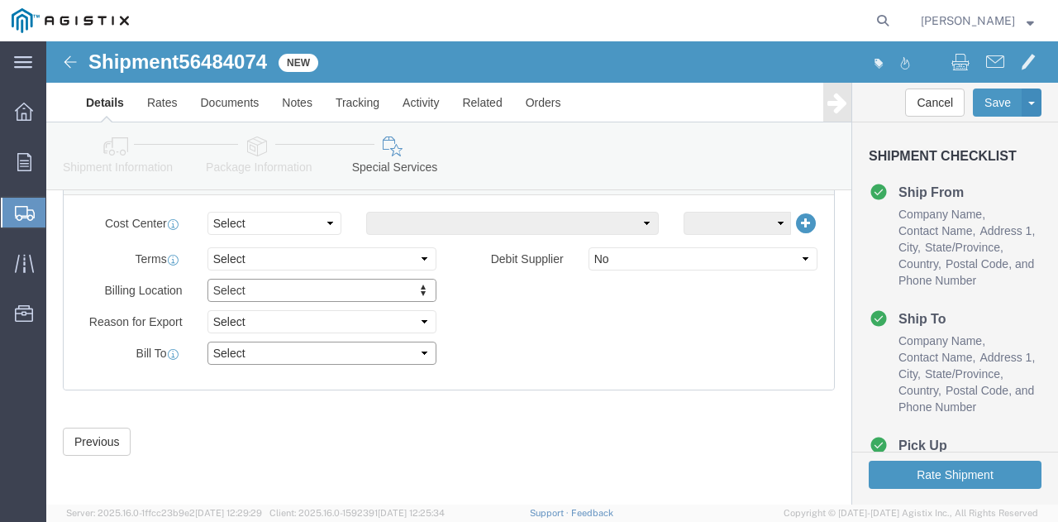
click select "Select Recipient Account Sender/Shipper Third Party Account"
select select "RCPN"
click select "Select Recipient Account Sender/Shipper Third Party Account"
type input "PG&E"
type input "[STREET_ADDRESS][PERSON_NAME]"
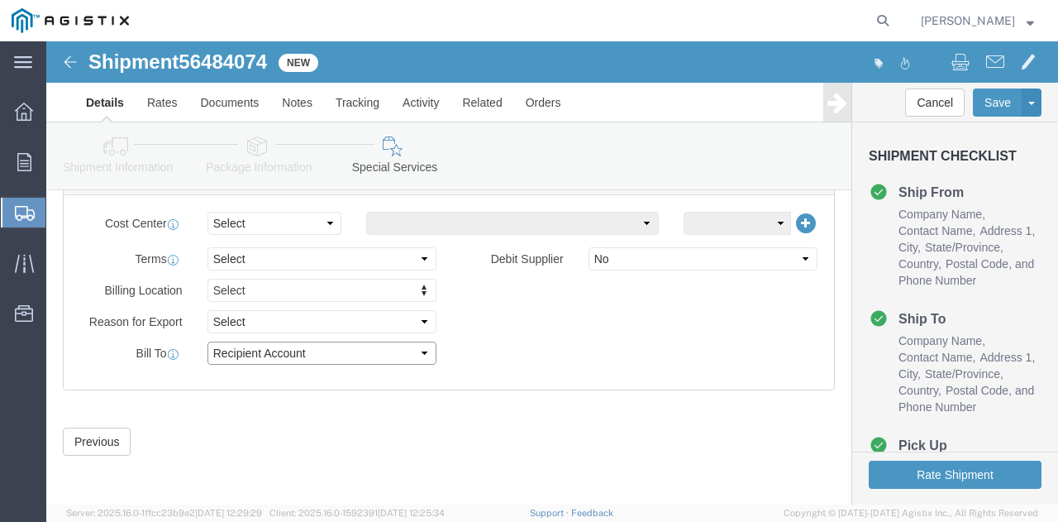
select select "US"
select select "CA"
type input "4159109601"
type input "[PERSON_NAME]"
type input "Fremont"
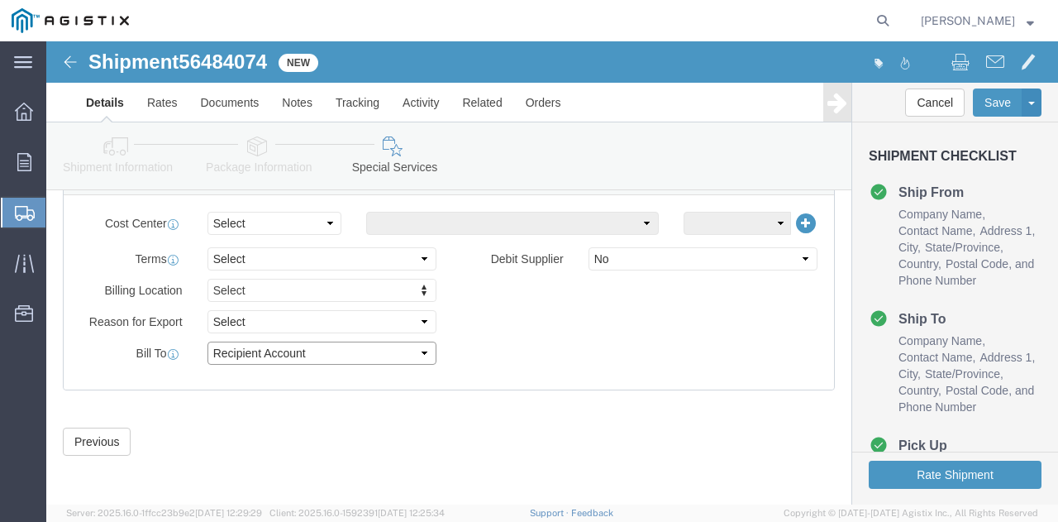
type input "94538"
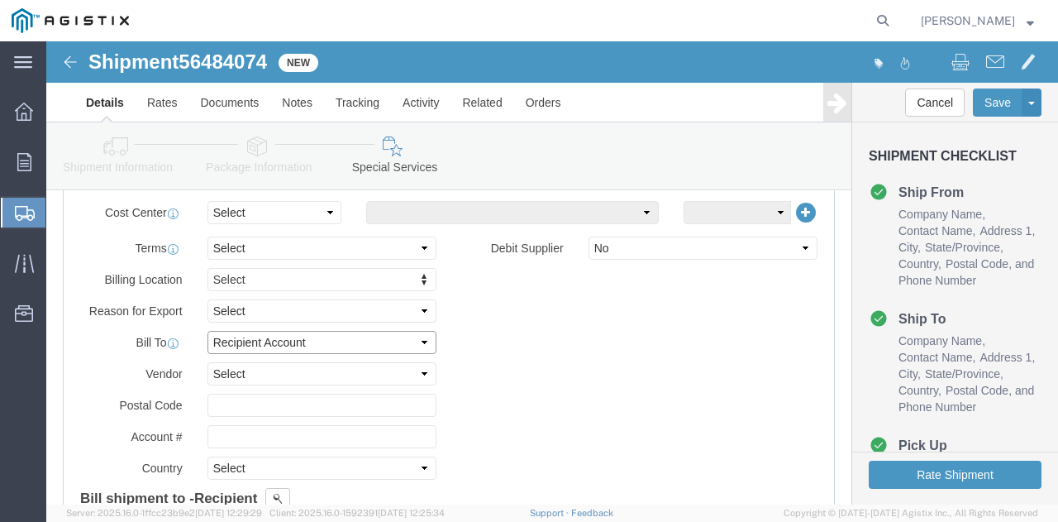
scroll to position [223, 0]
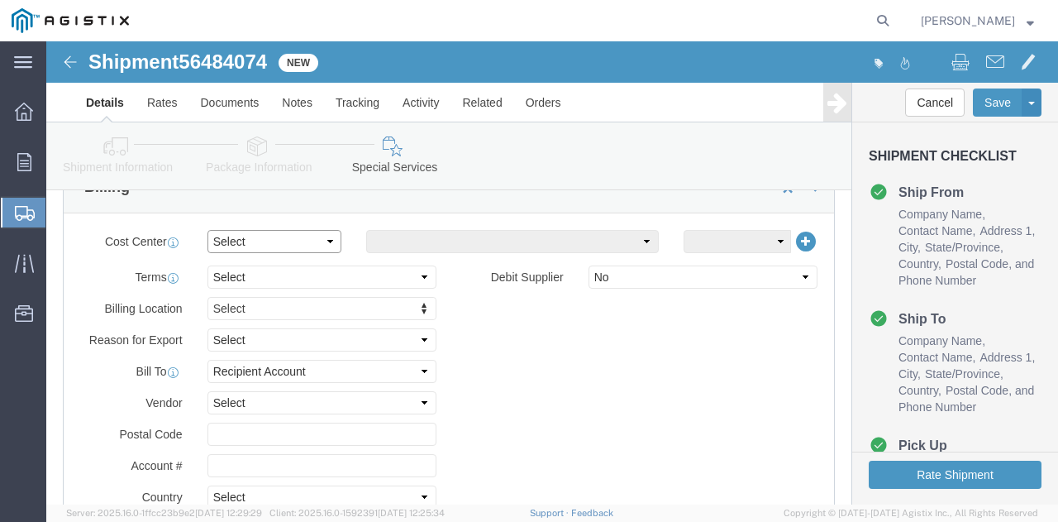
click select "Select Buyer Cost Center Department Operations Number Order Number Sales Person"
click div "Billing Location Select Select My Profile Location [GEOGRAPHIC_DATA] [GEOGRAPHI…"
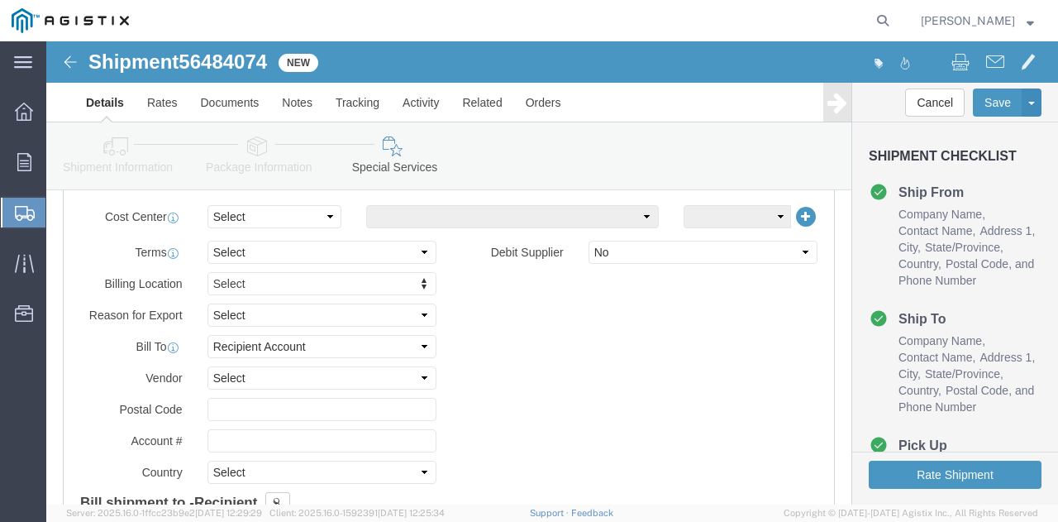
scroll to position [331, 0]
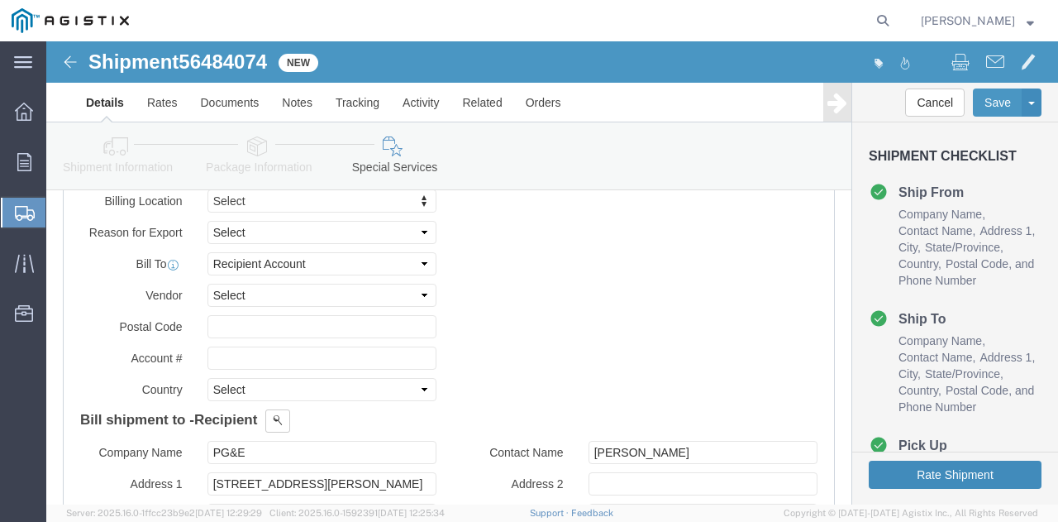
click button "Rate Shipment"
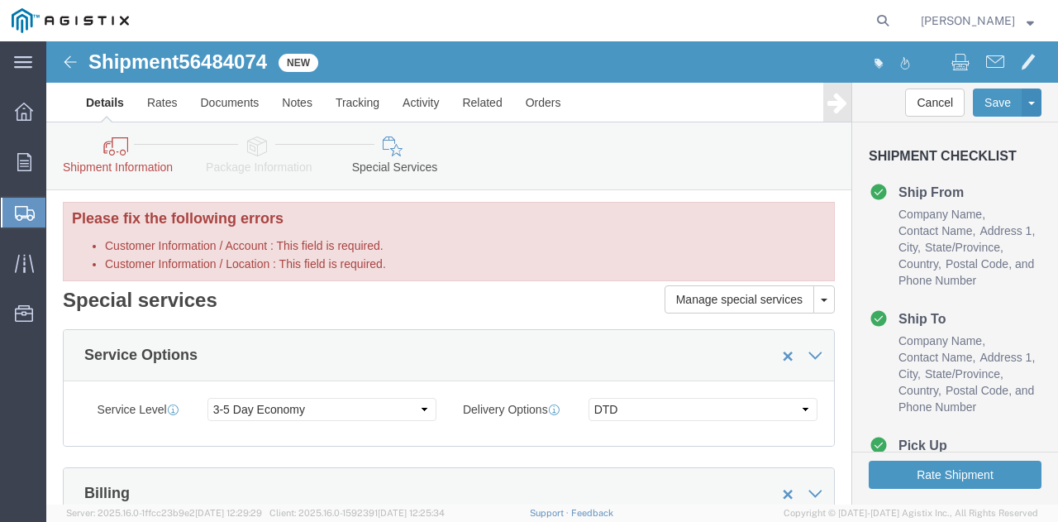
scroll to position [0, 0]
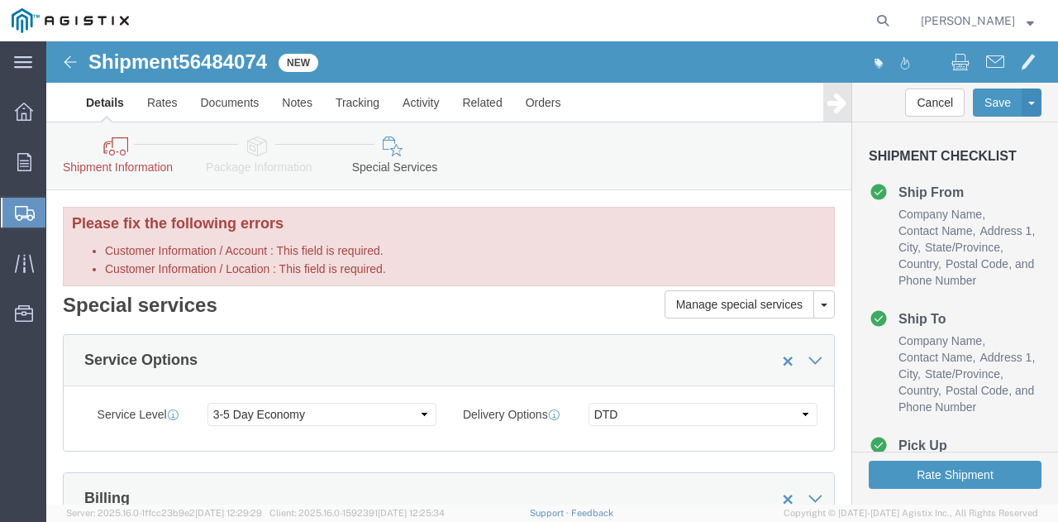
click div "Please fix the following errors Customer Information / Account : This field is …"
click icon
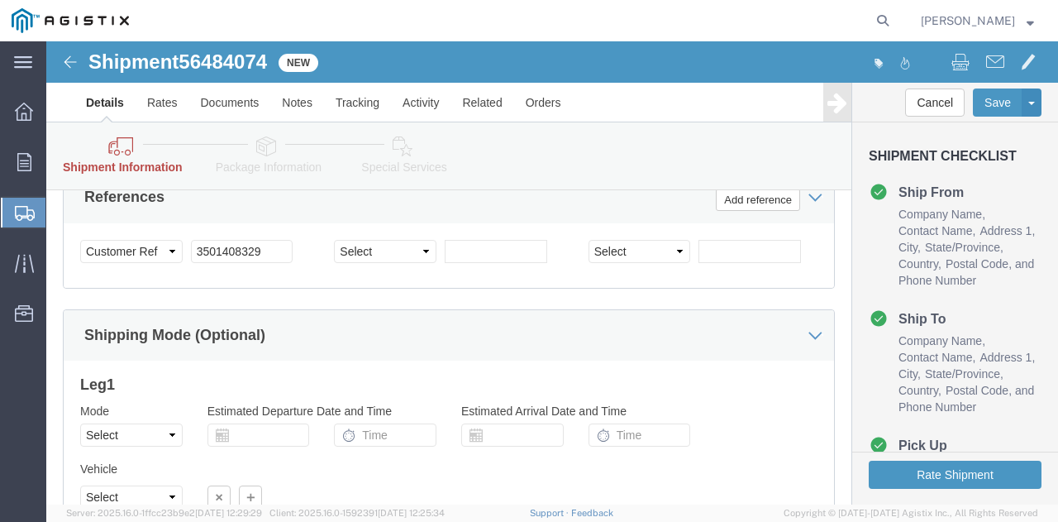
scroll to position [1156, 0]
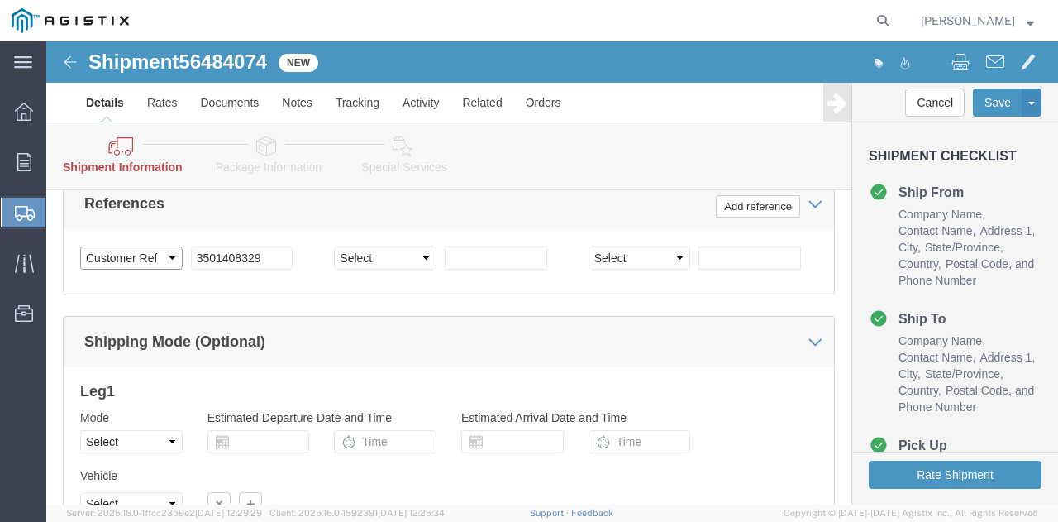
click select "Select Account Type Activity ID Airline Appointment Number ASN Batch Request # …"
click div "References Add reference"
click div "Customer Information Account Select PG&E [PERSON_NAME] [GEOGRAPHIC_DATA] Inc Lo…"
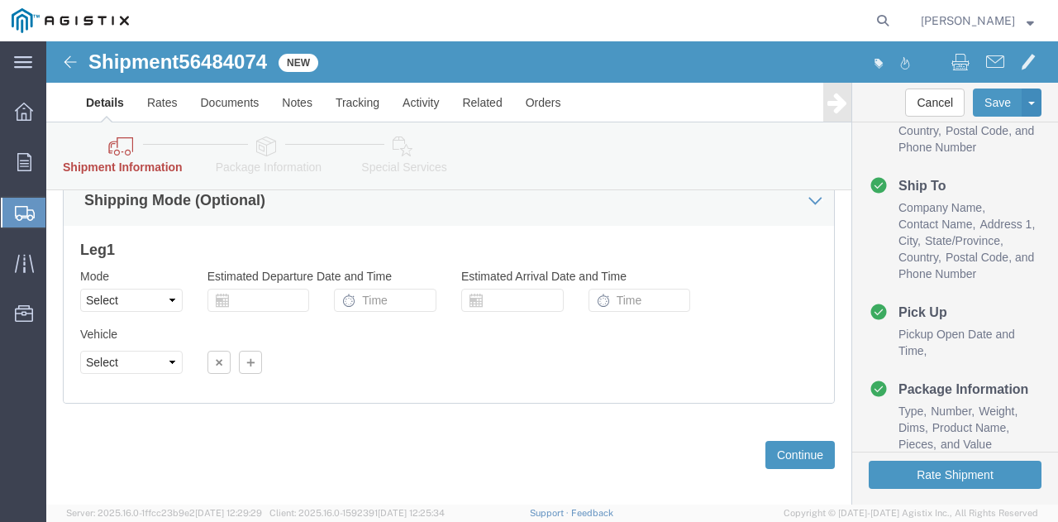
scroll to position [1321, 0]
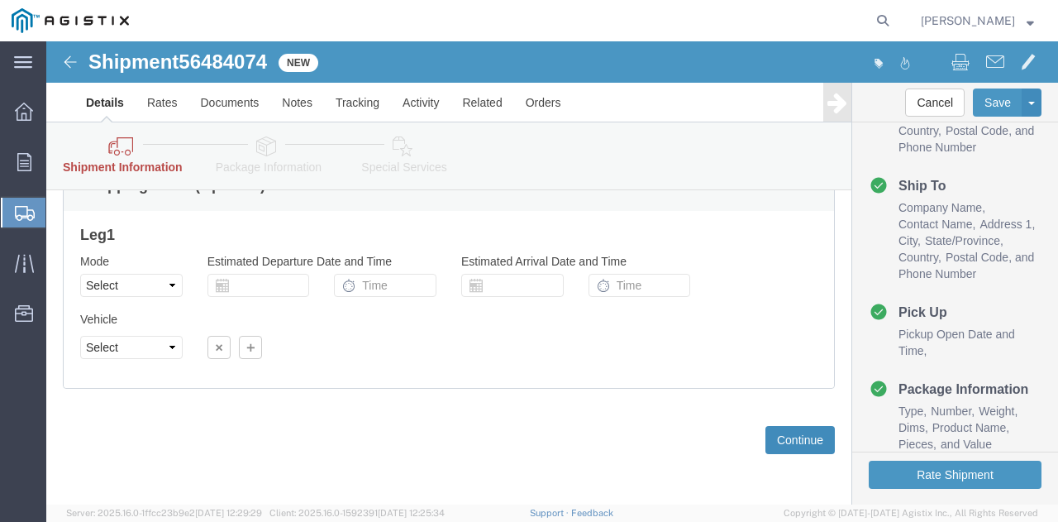
click button "Continue"
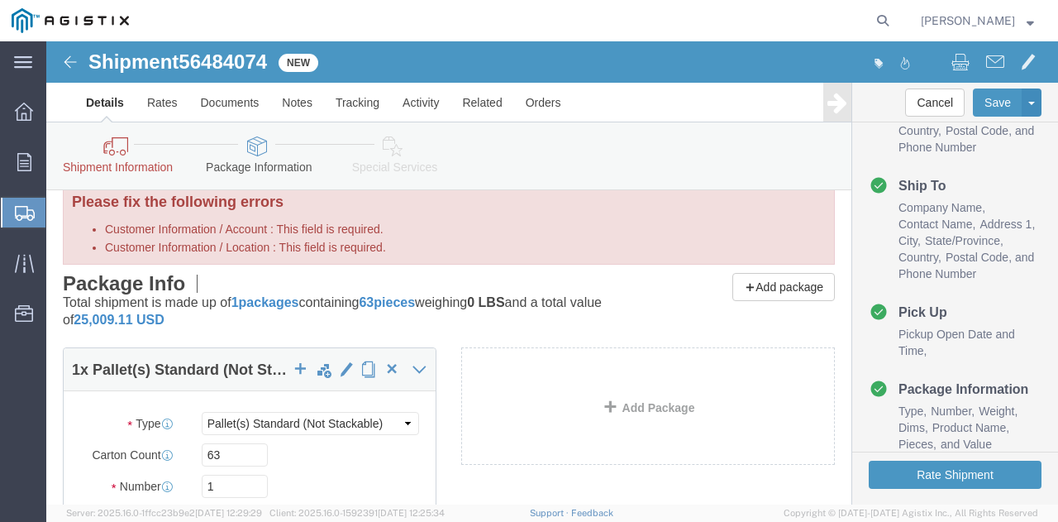
scroll to position [0, 0]
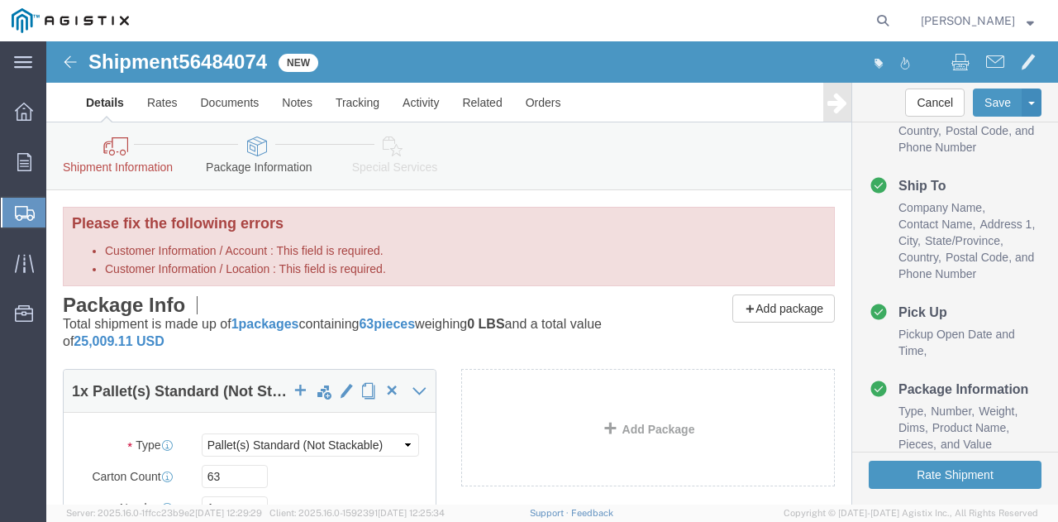
click label "Customer Information / Account : This field is required."
click select "Select PG&E [PERSON_NAME] USA Inc"
click label "Customer Information / Account : This field is required."
click select "Select PG&E [PERSON_NAME] USA Inc"
click icon
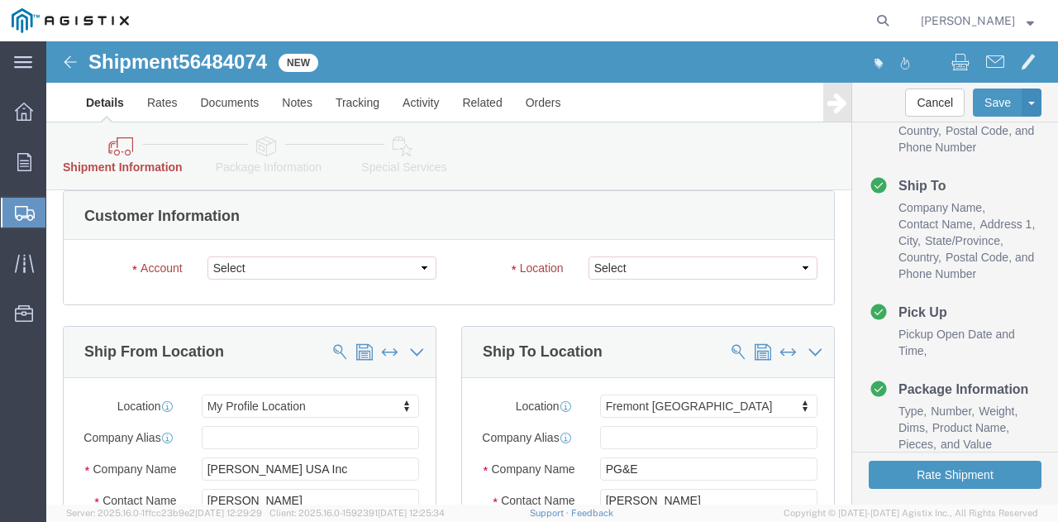
scroll to position [83, 0]
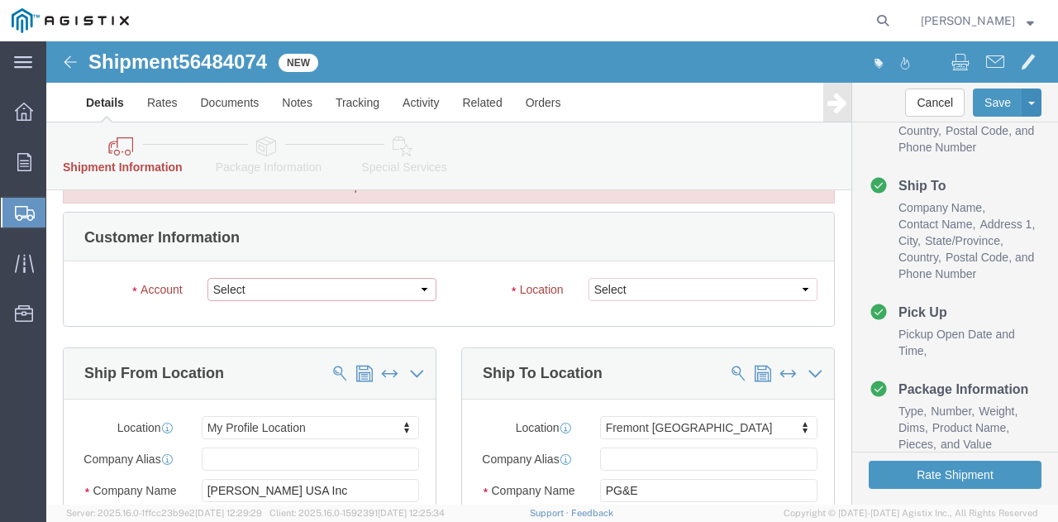
click select "Select PG&E [PERSON_NAME] USA Inc"
select select "9596"
click select "Select PG&E [PERSON_NAME] USA Inc"
select select "PURCHORD"
select select "19740"
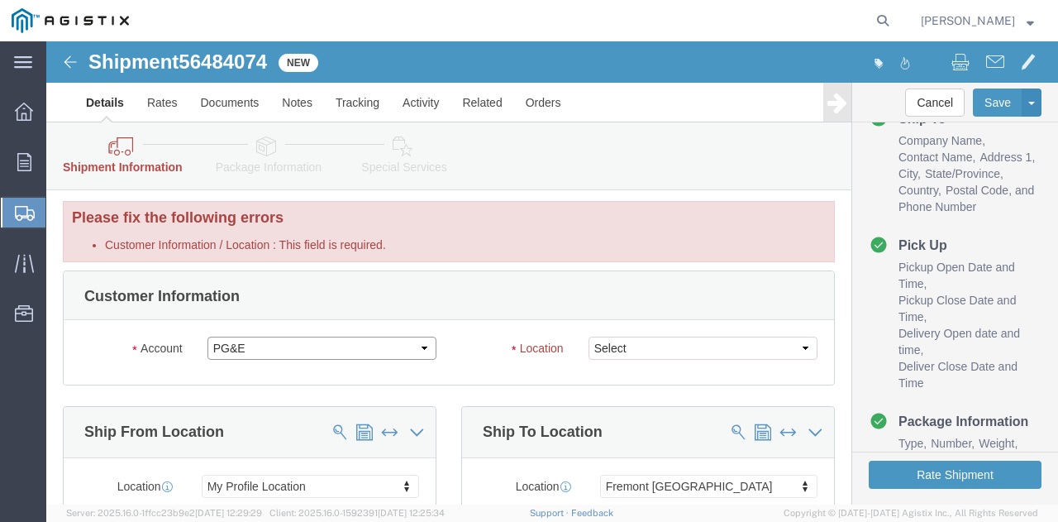
scroll to position [0, 0]
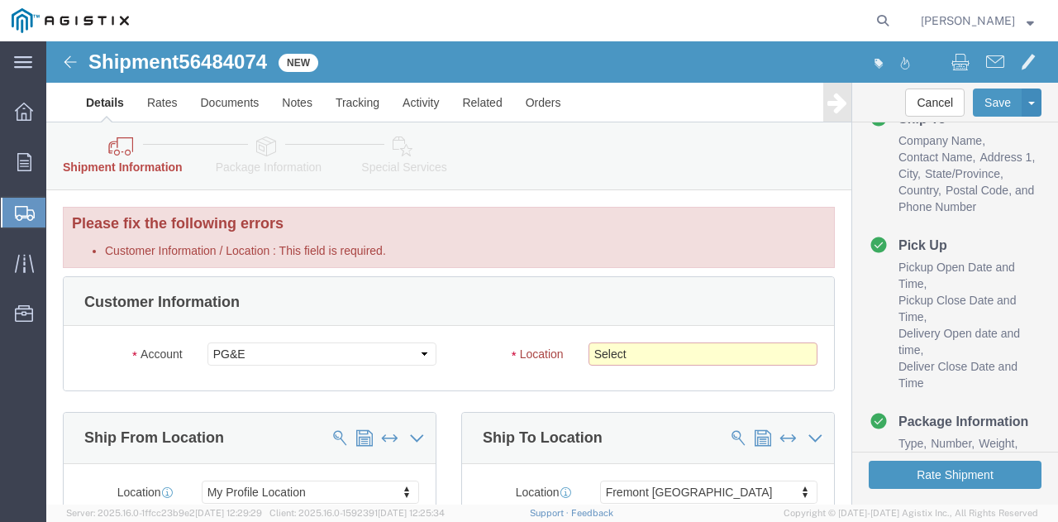
click select "Select All Others [GEOGRAPHIC_DATA] [GEOGRAPHIC_DATA] [GEOGRAPHIC_DATA] [GEOGRA…"
select select "19740"
click select "Select All Others [GEOGRAPHIC_DATA] [GEOGRAPHIC_DATA] [GEOGRAPHIC_DATA] [GEOGRA…"
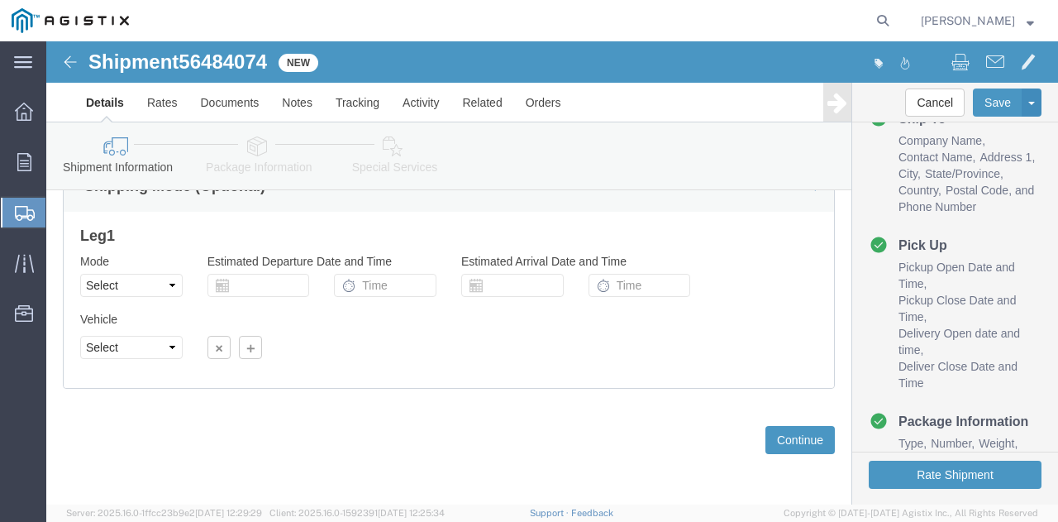
scroll to position [1233, 0]
click button "Continue"
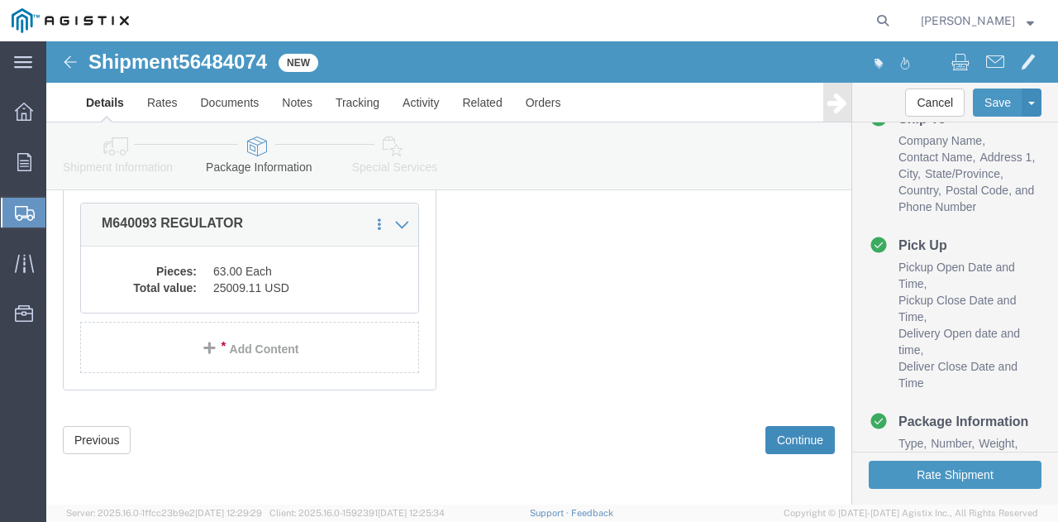
scroll to position [303, 0]
click button "Continue"
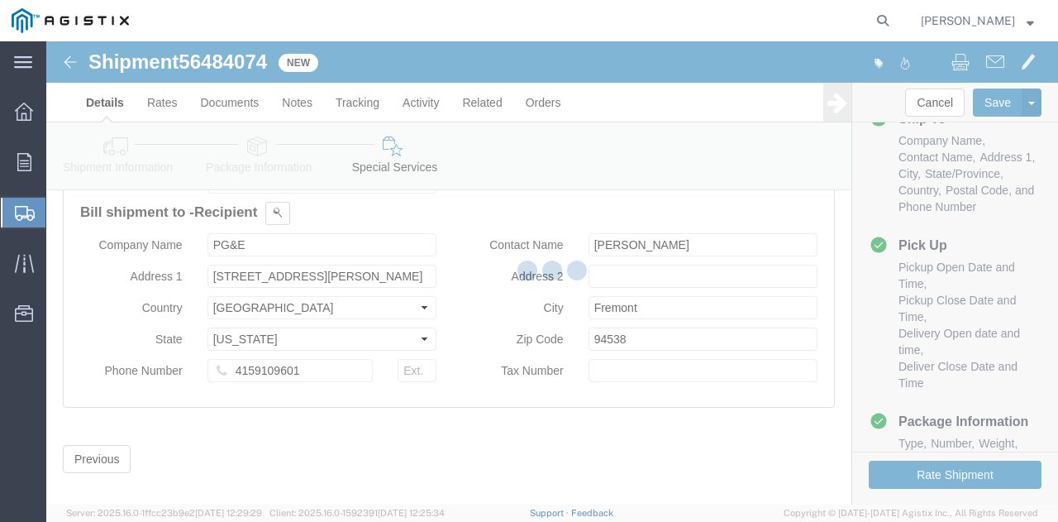
scroll to position [522, 0]
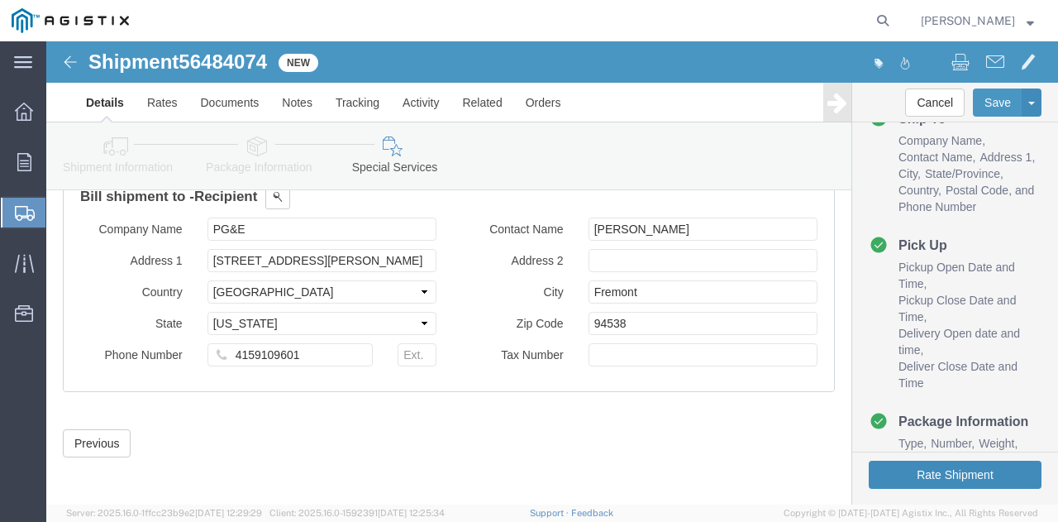
click button "Rate Shipment"
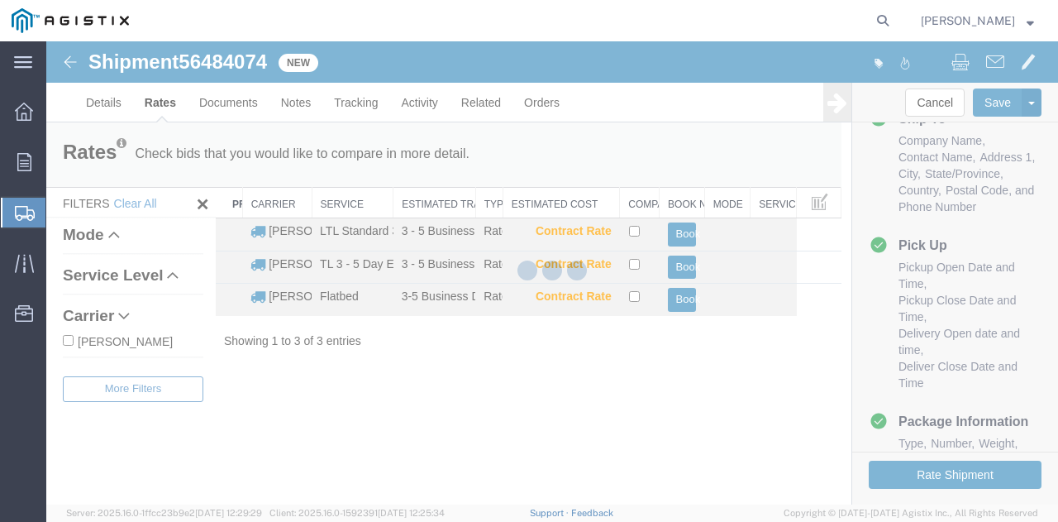
scroll to position [0, 0]
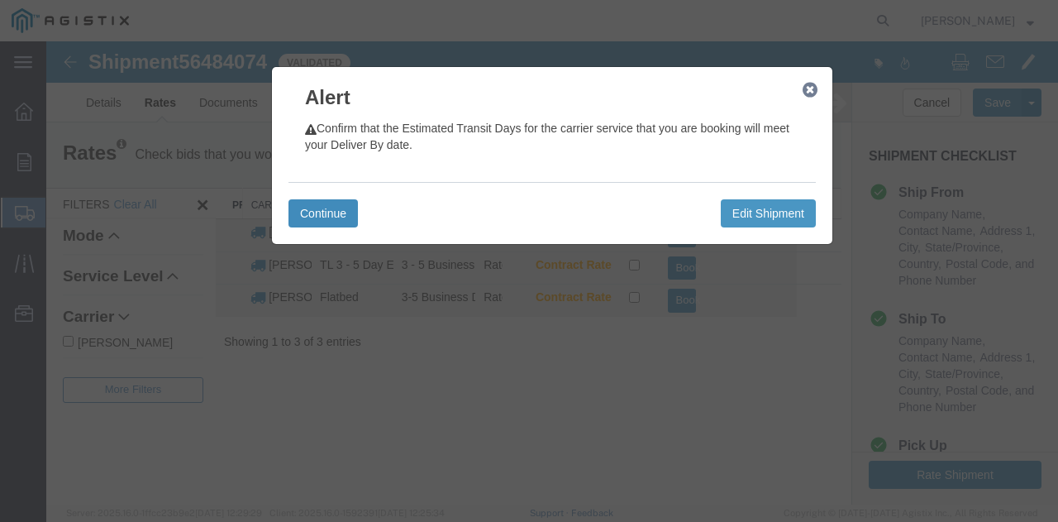
click at [296, 209] on button "Continue" at bounding box center [322, 213] width 69 height 28
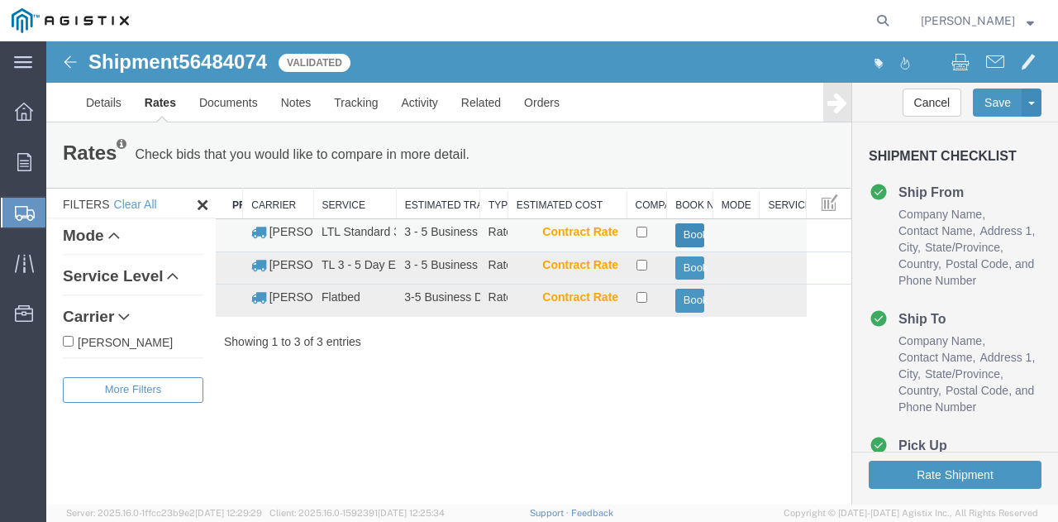
click at [679, 232] on button "Book" at bounding box center [690, 235] width 30 height 24
